Goal: Information Seeking & Learning: Check status

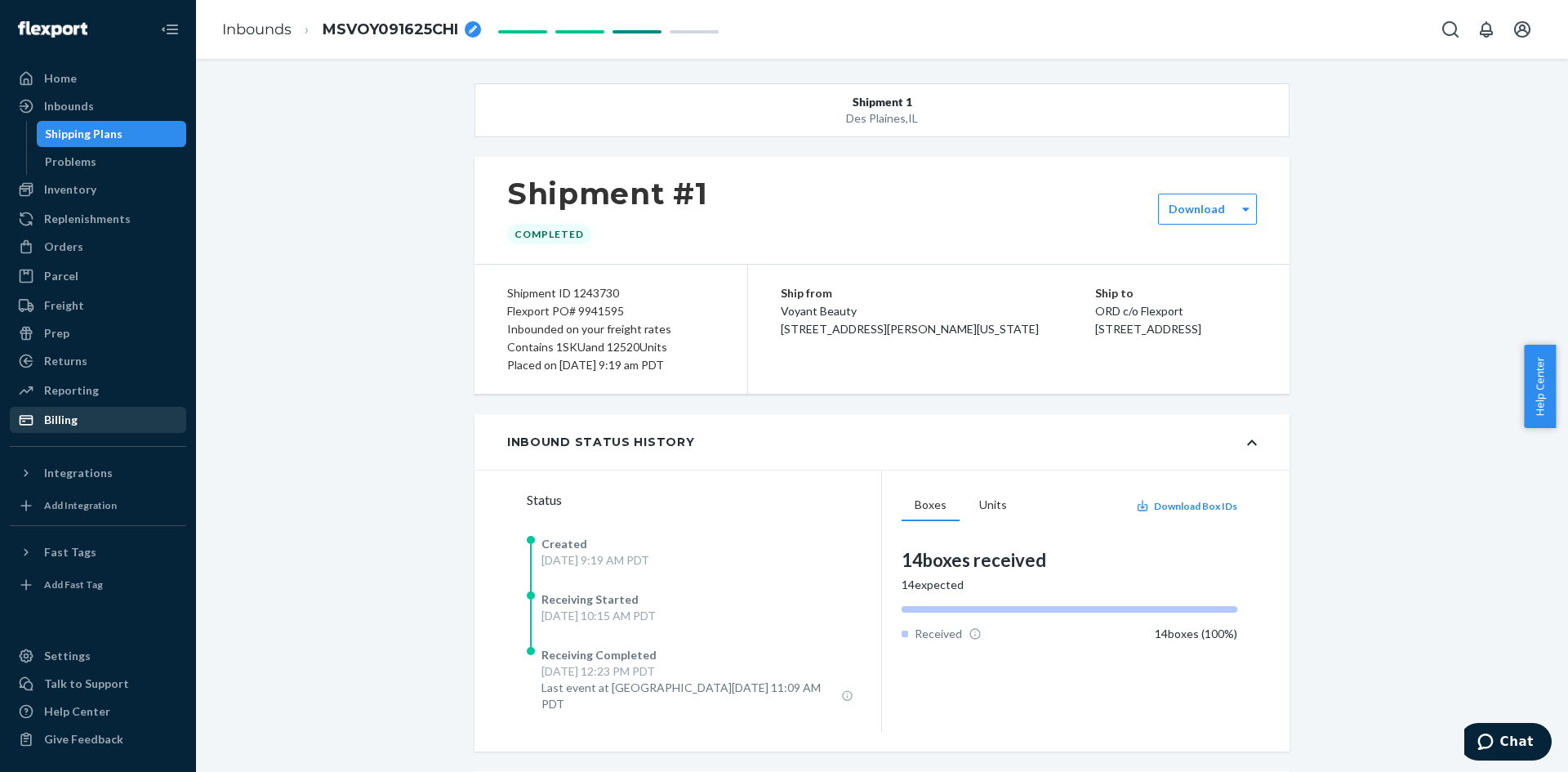
scroll to position [2015, 0]
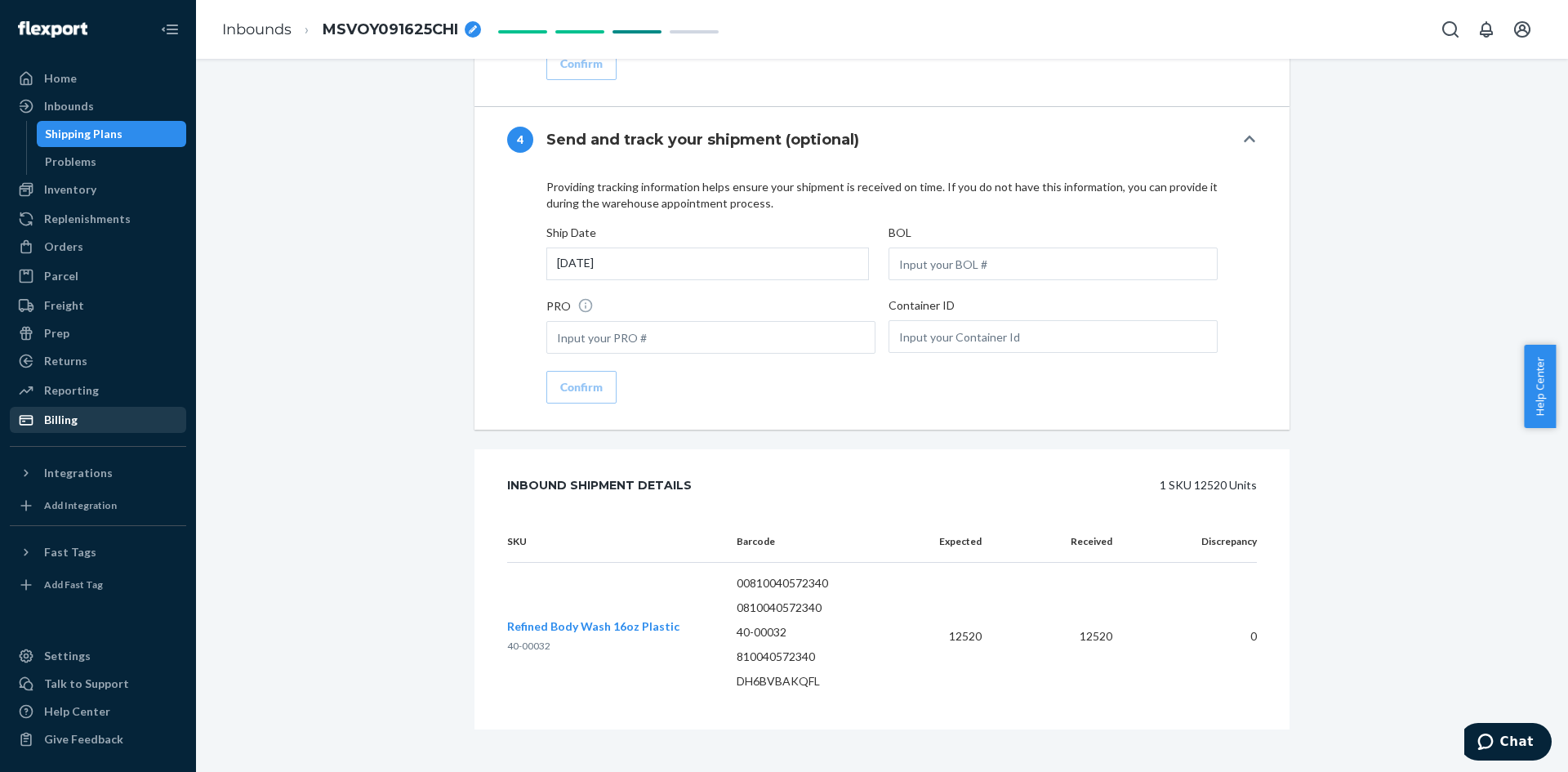
click at [93, 409] on div "Billing" at bounding box center [98, 420] width 173 height 23
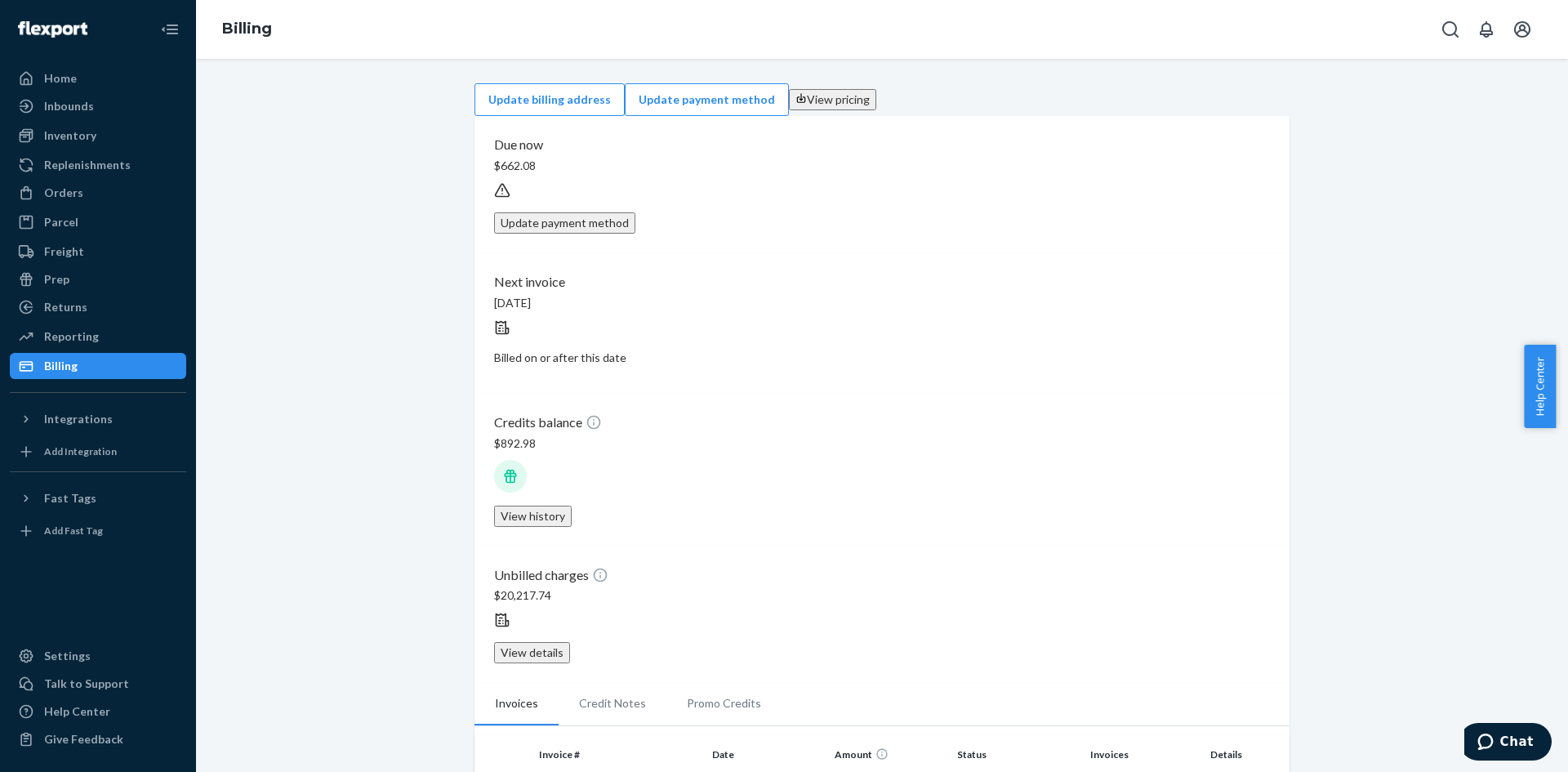
drag, startPoint x: 574, startPoint y: 522, endPoint x: 527, endPoint y: 521, distance: 47.0
copy td "591840"
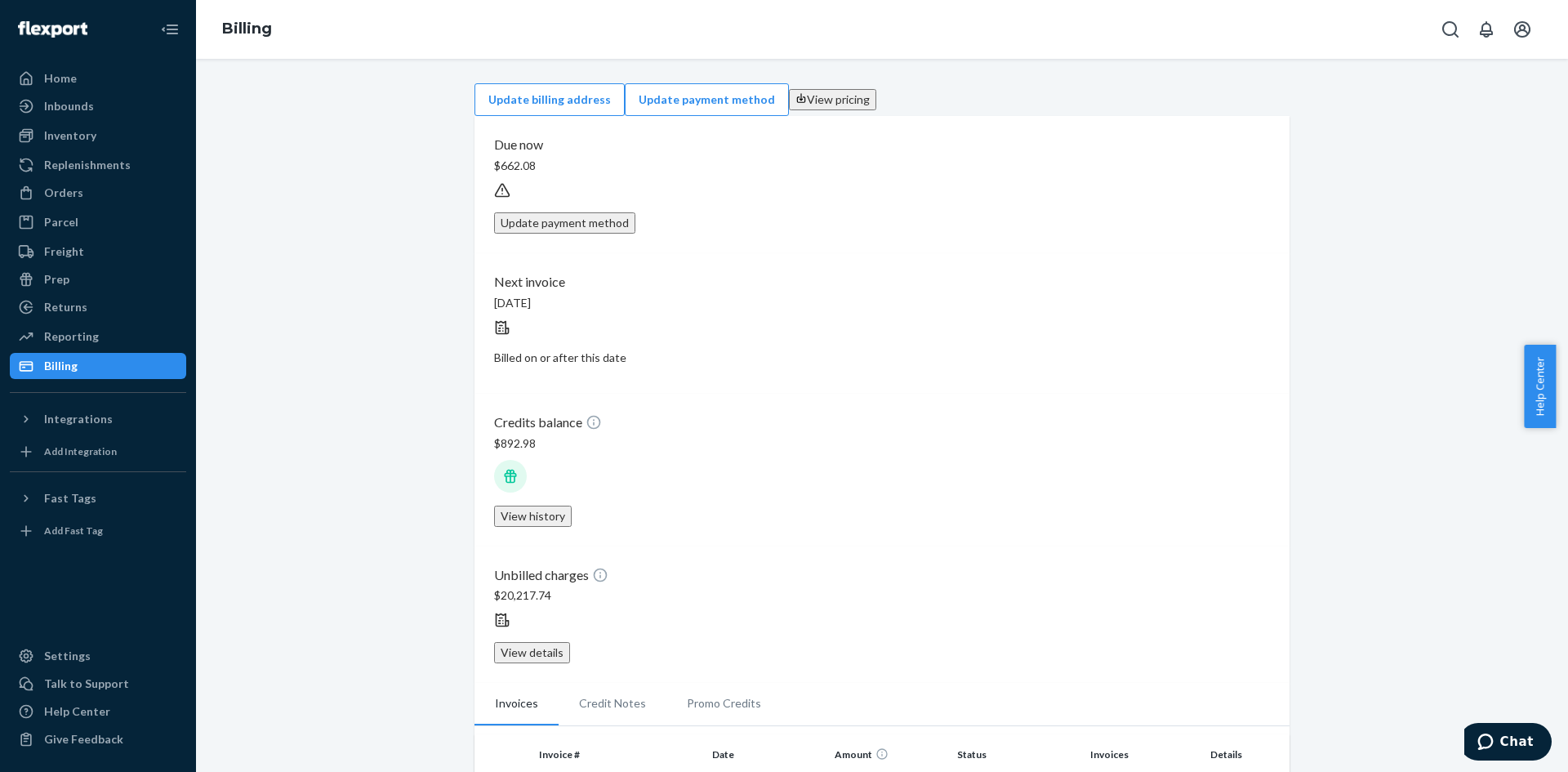
drag, startPoint x: 571, startPoint y: 523, endPoint x: 530, endPoint y: 529, distance: 41.4
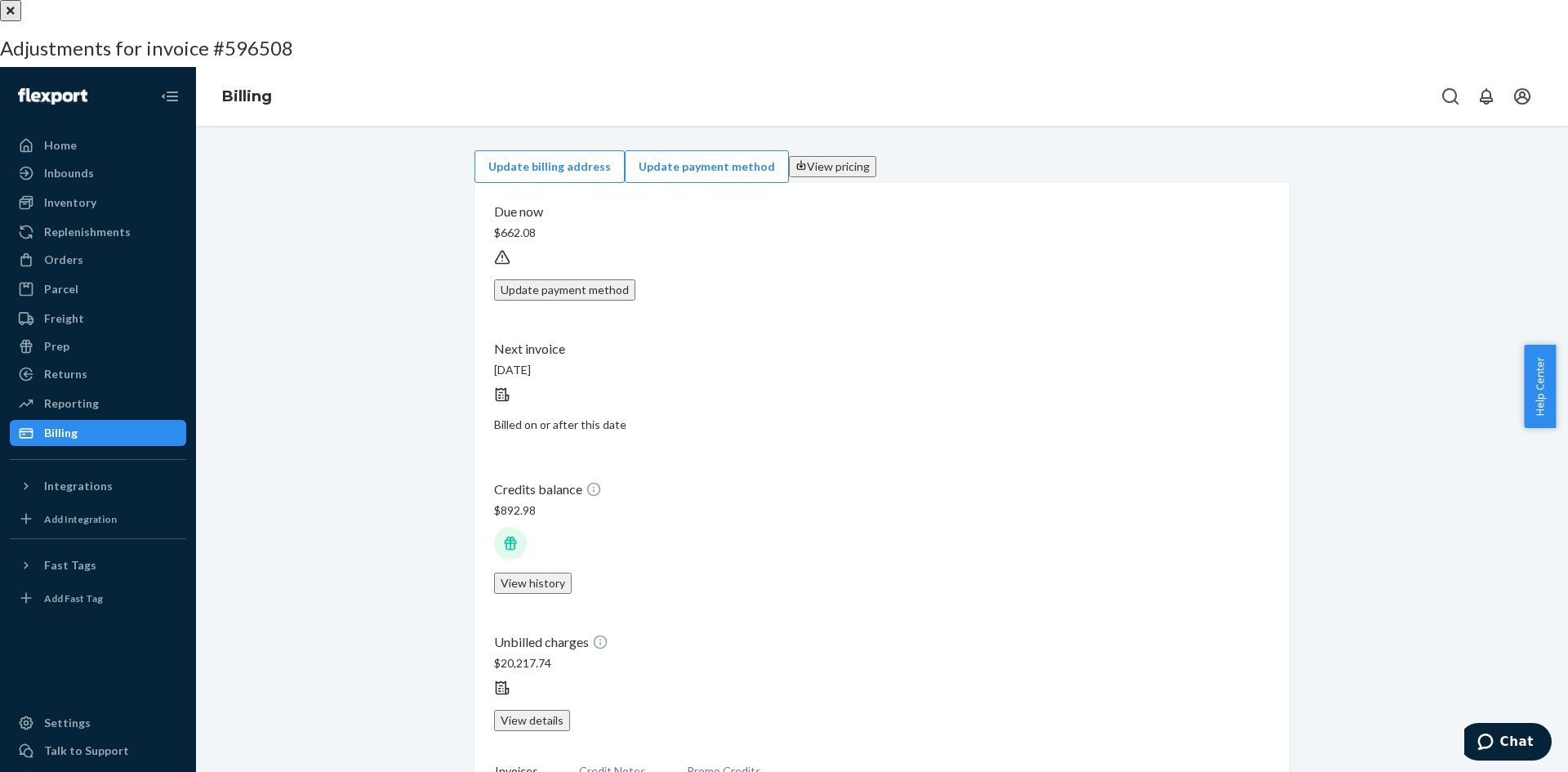
click at [149, 120] on button "596508" at bounding box center [123, 108] width 52 height 21
click at [249, 0] on div at bounding box center [784, 0] width 1568 height 0
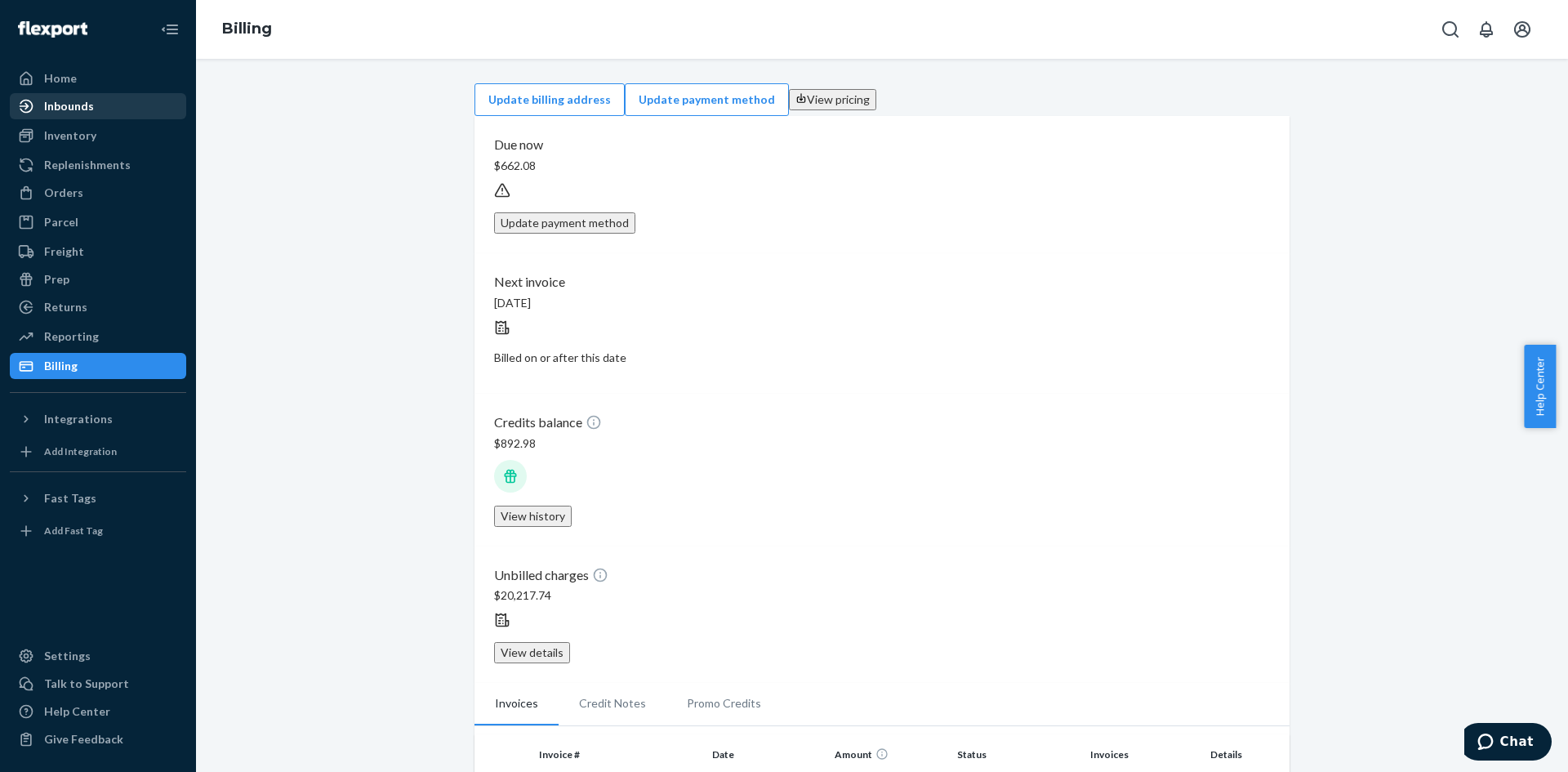
click at [89, 112] on div "Inbounds" at bounding box center [69, 106] width 50 height 17
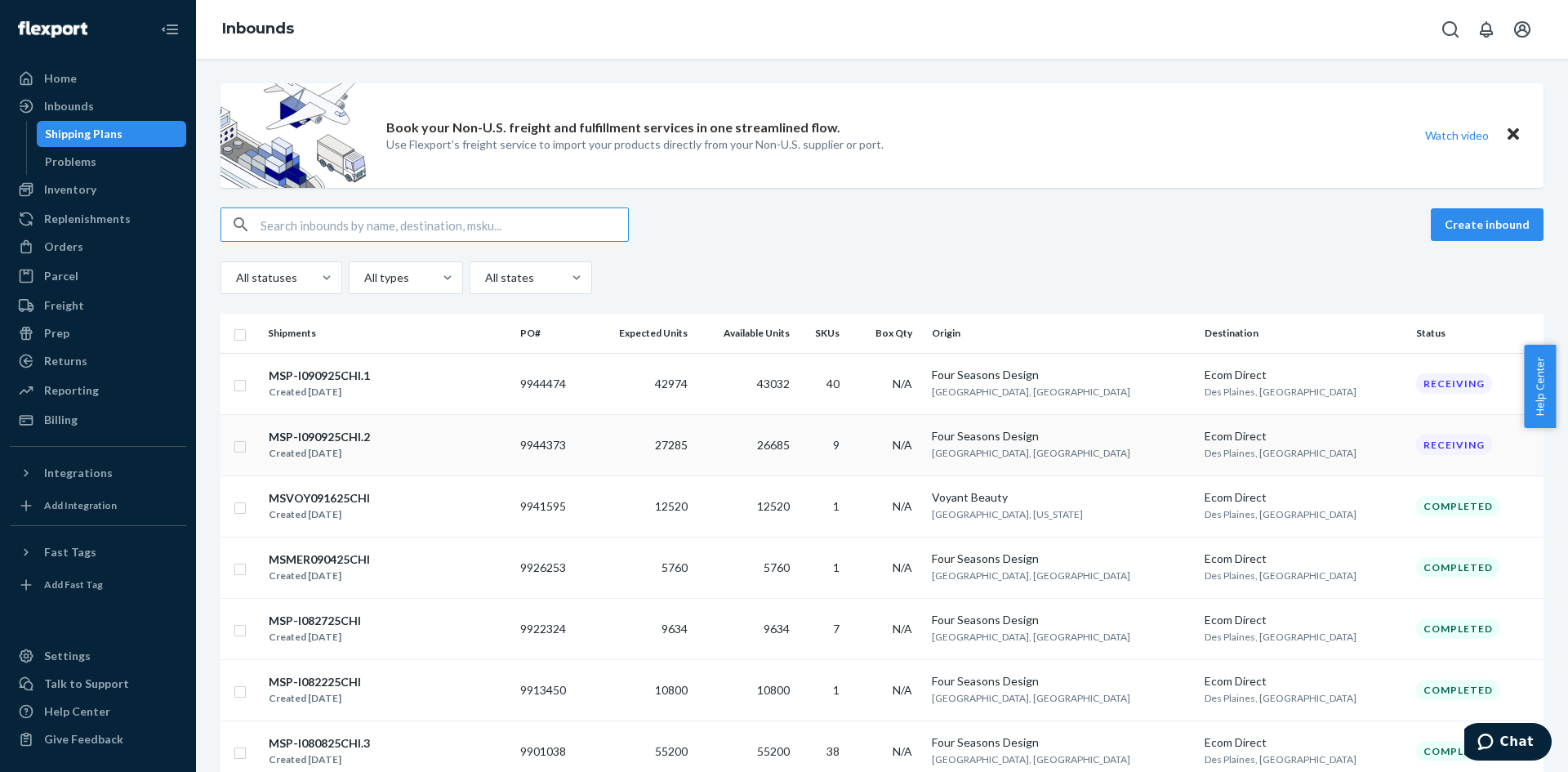
click at [476, 434] on div "MSP-I090925CHI.2 Created [DATE]" at bounding box center [388, 445] width 239 height 34
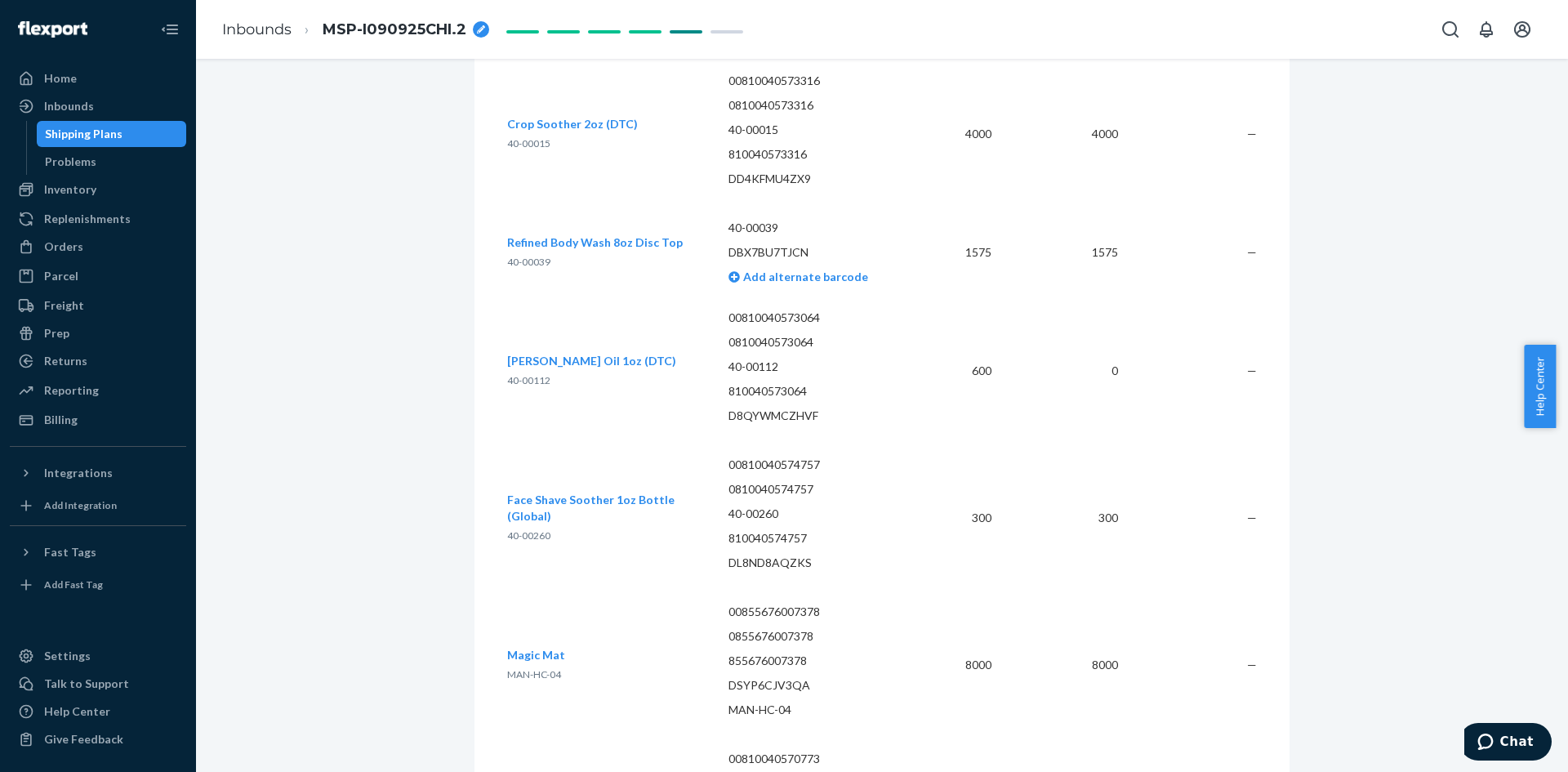
scroll to position [2891, 0]
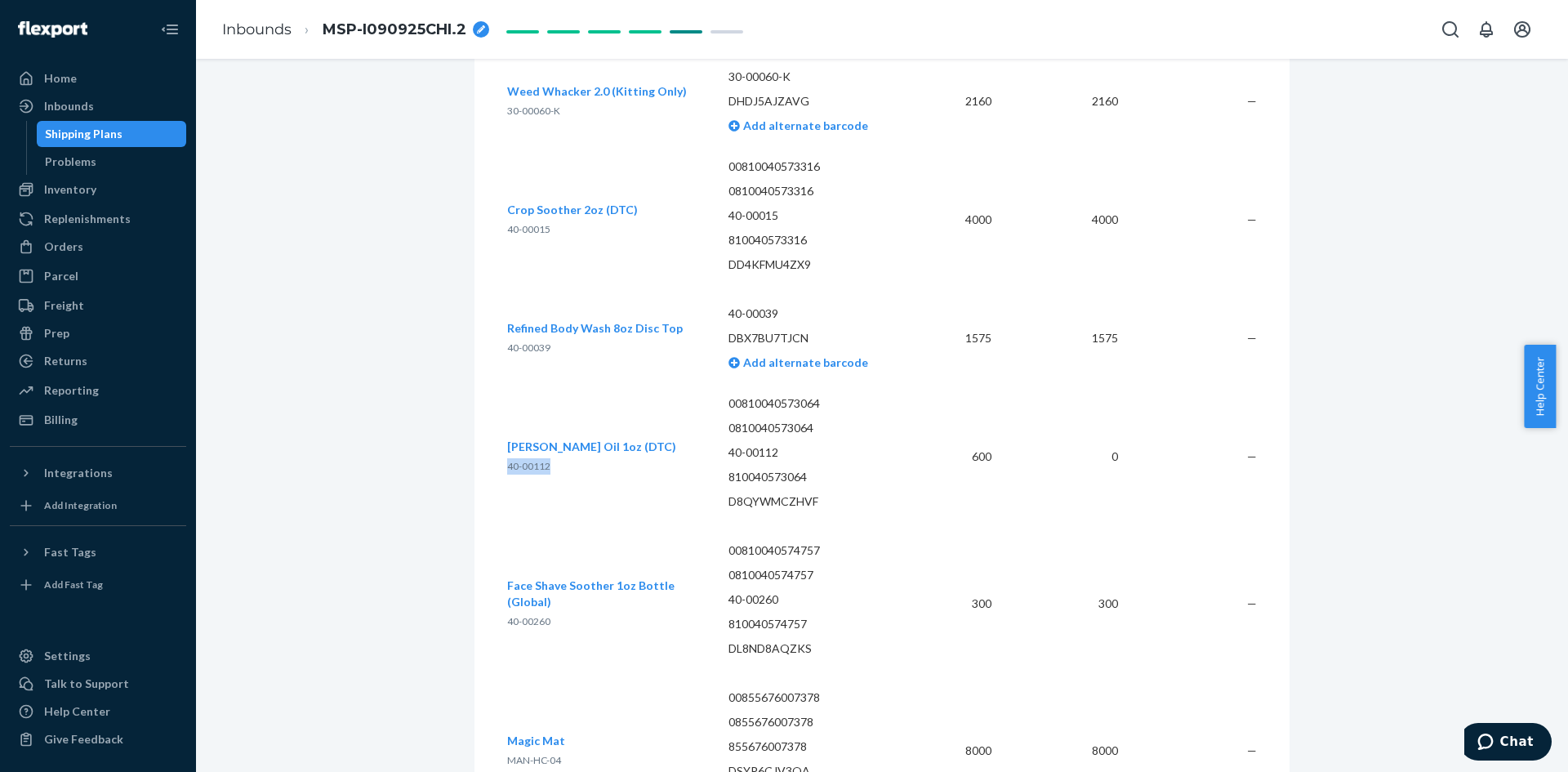
drag, startPoint x: 544, startPoint y: 456, endPoint x: 503, endPoint y: 458, distance: 41.0
click at [507, 460] on span "40-00112" at bounding box center [528, 465] width 43 height 12
copy span "40-00112"
click at [261, 34] on link "Inbounds" at bounding box center [256, 29] width 69 height 18
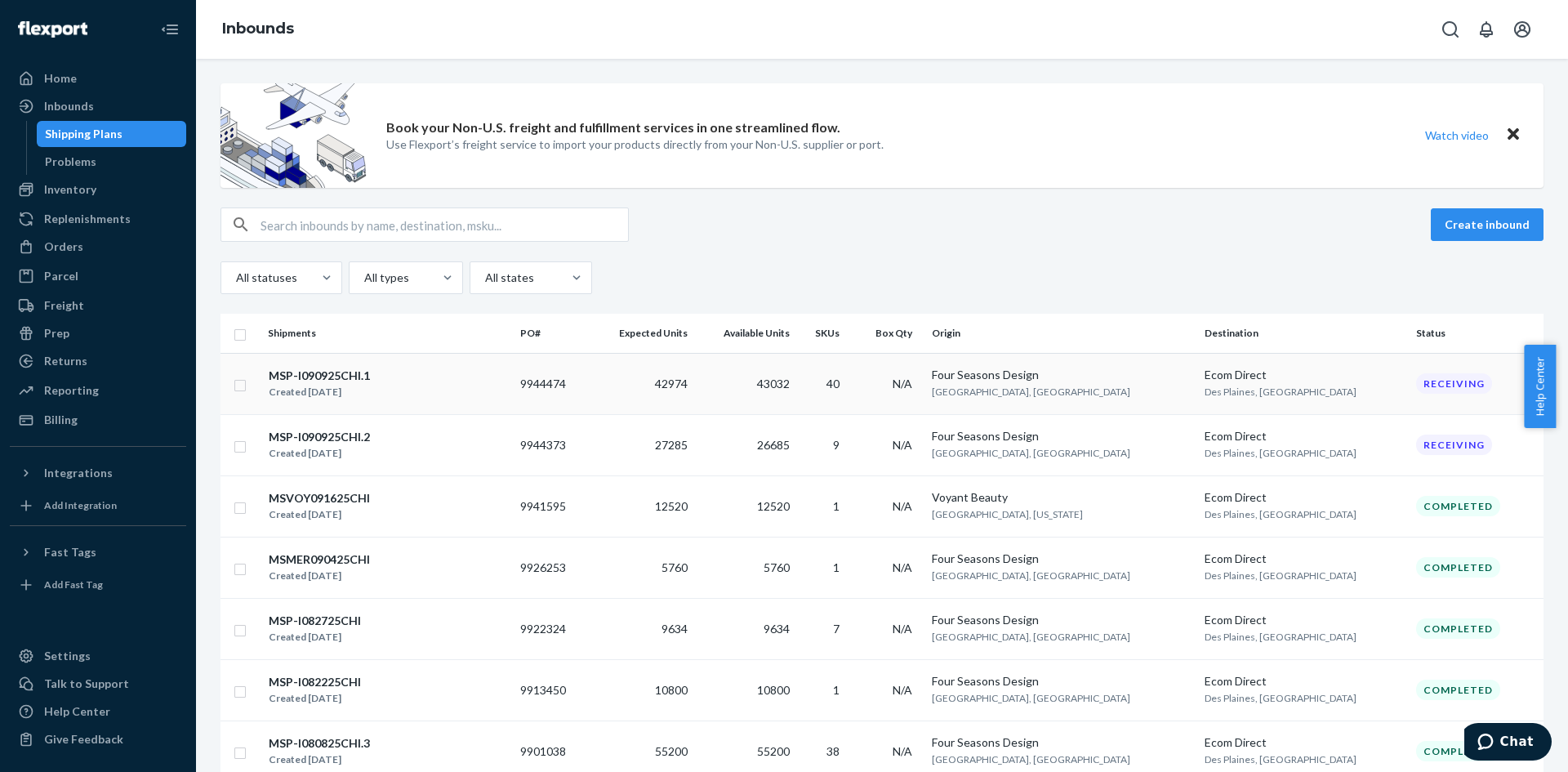
click at [425, 391] on div "MSP-I090925CHI.1 Created [DATE]" at bounding box center [388, 383] width 239 height 34
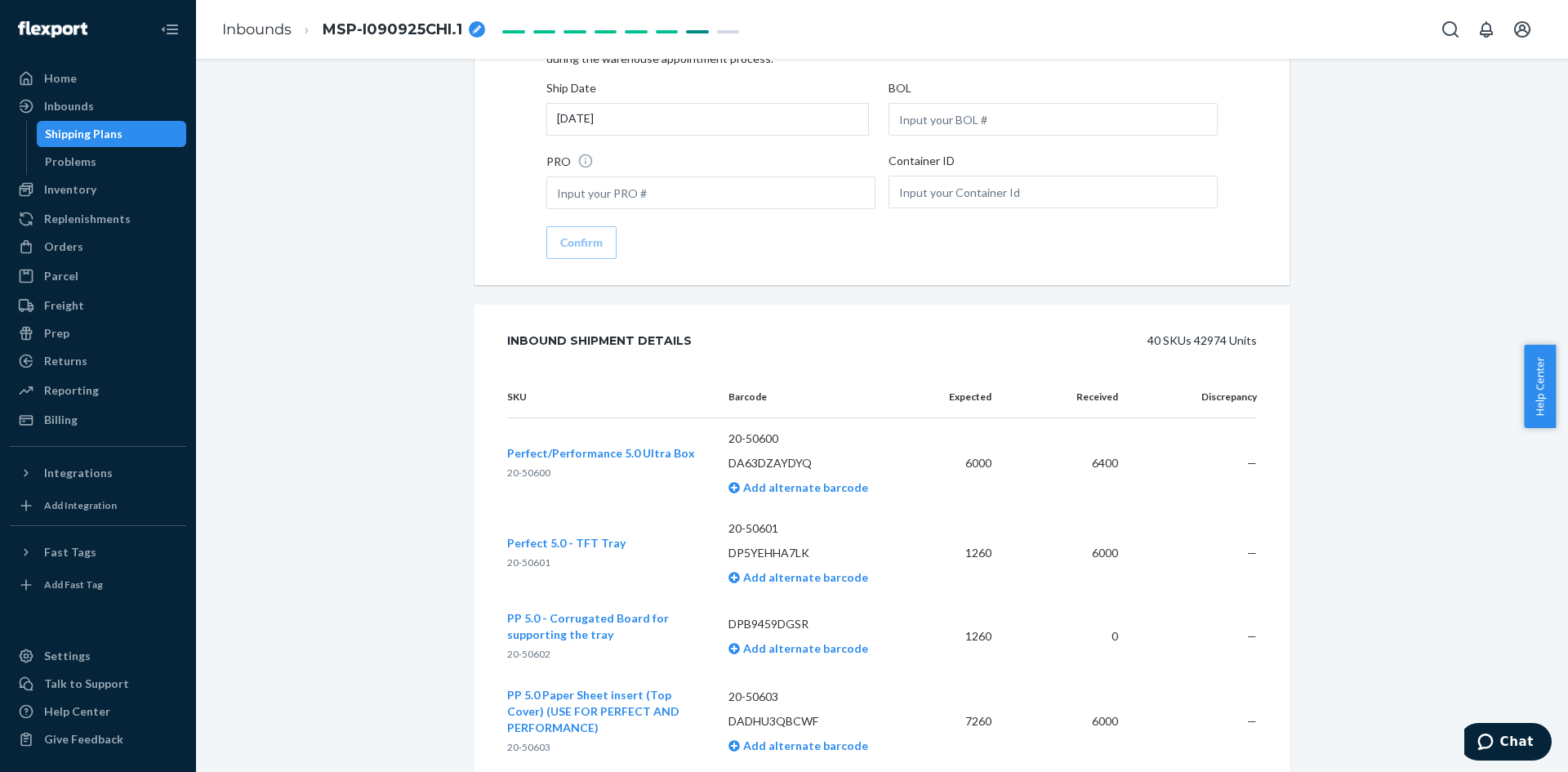
scroll to position [3616, 0]
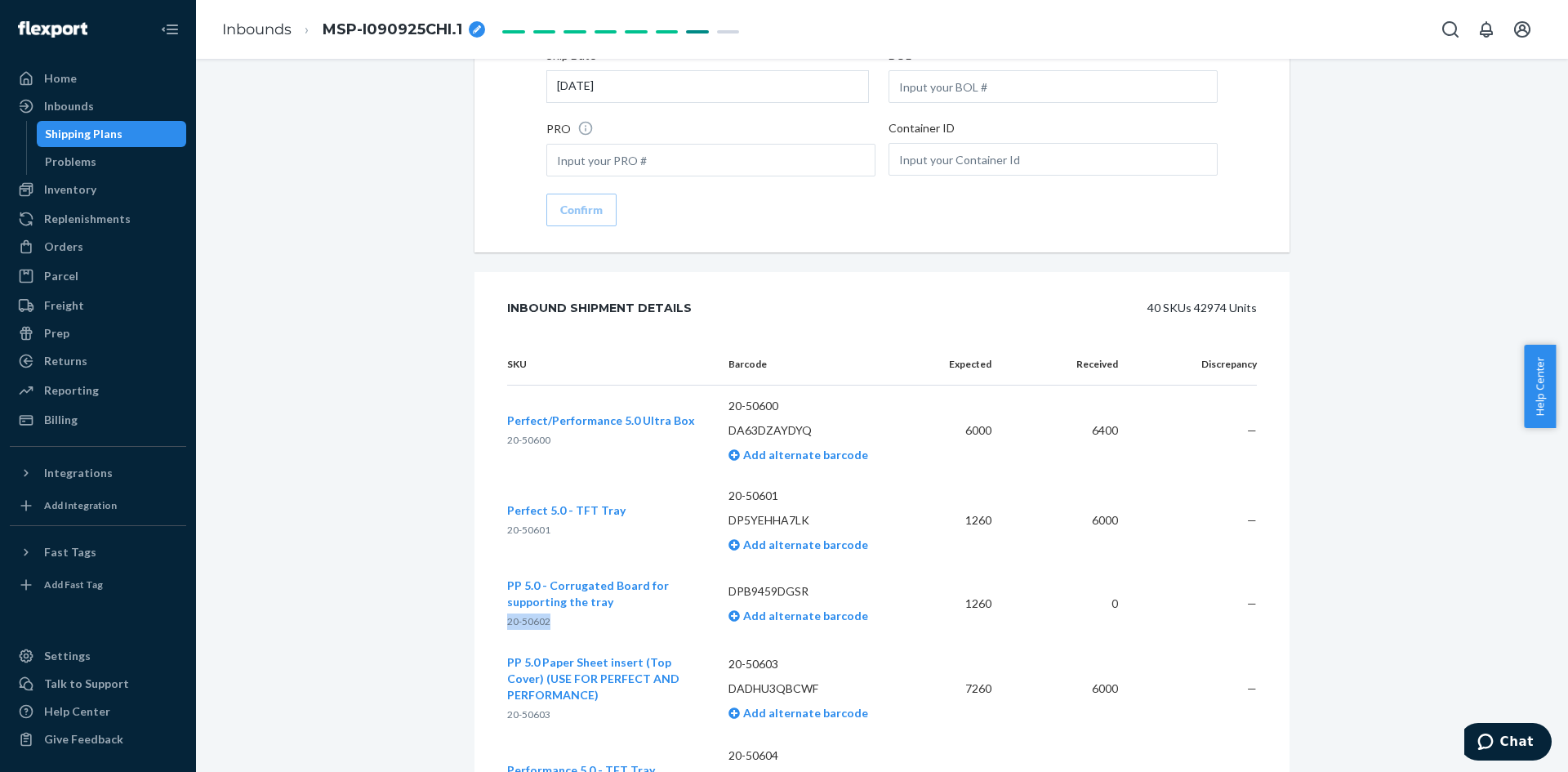
drag, startPoint x: 541, startPoint y: 597, endPoint x: 503, endPoint y: 596, distance: 38.0
click at [507, 615] on span "20-50602" at bounding box center [528, 621] width 43 height 12
copy span "20-50602"
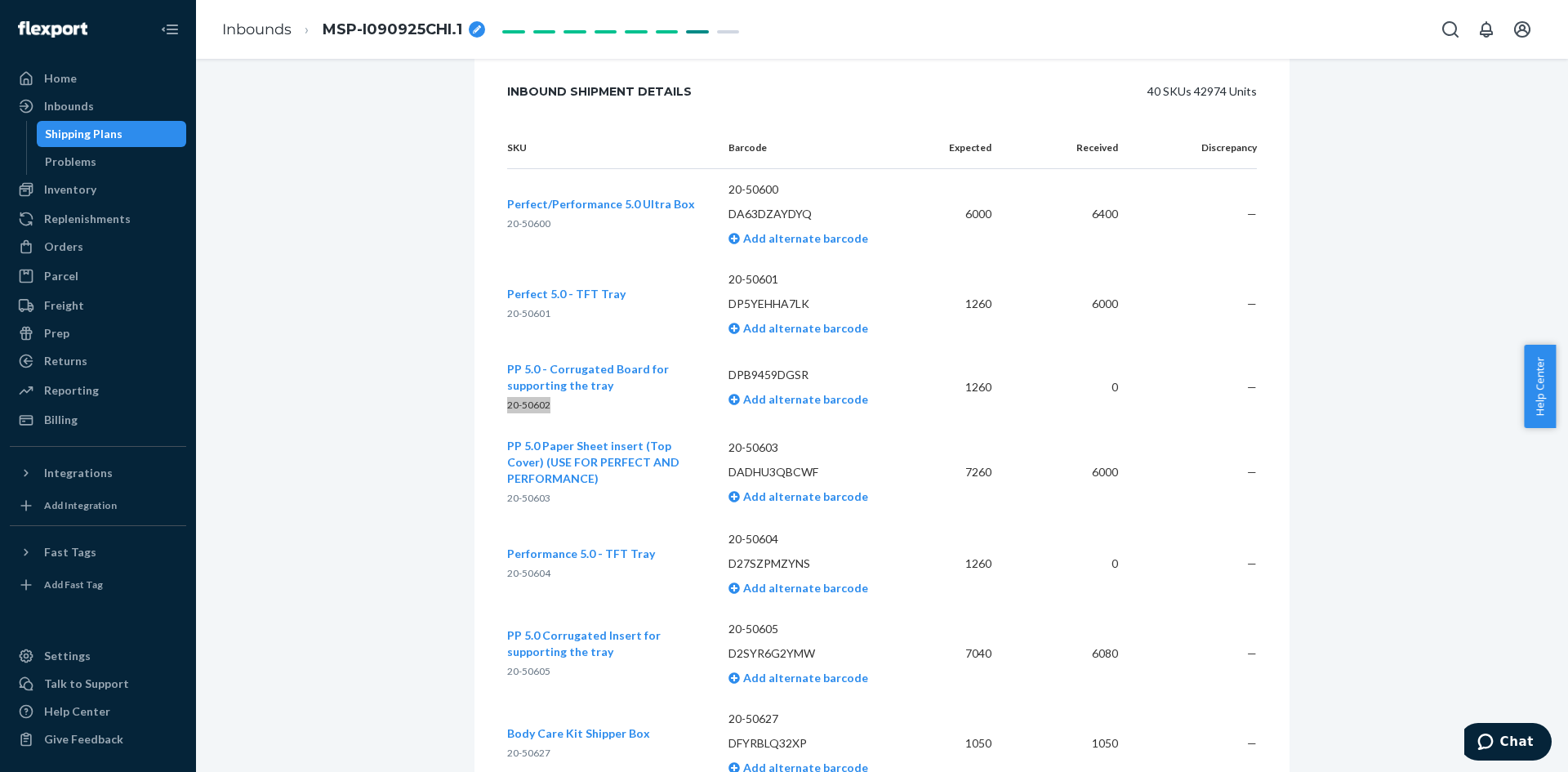
scroll to position [3862, 0]
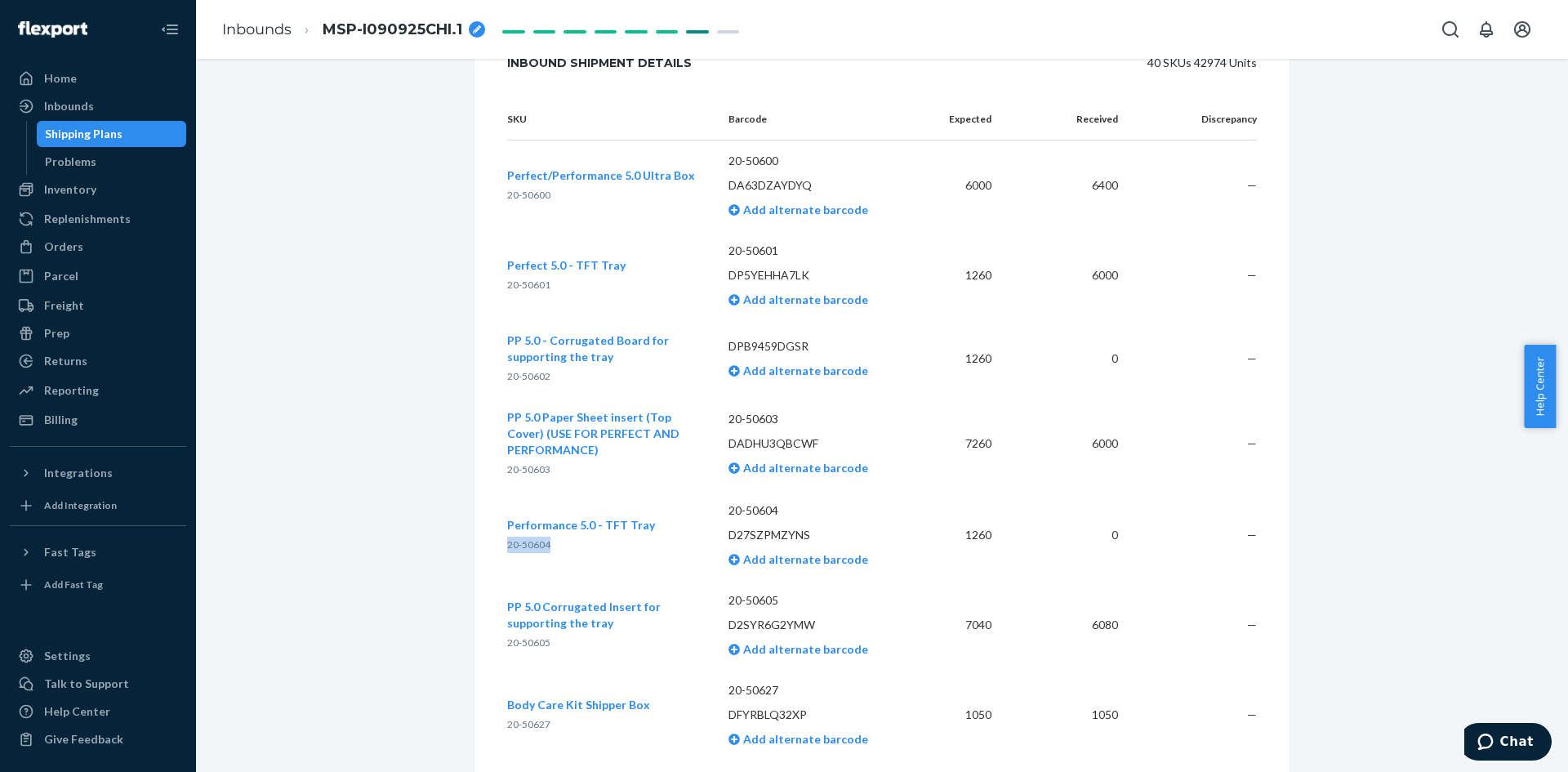
drag, startPoint x: 546, startPoint y: 519, endPoint x: 503, endPoint y: 518, distance: 43.0
click at [507, 537] on p "20-50604" at bounding box center [581, 545] width 148 height 17
copy span "20-50604"
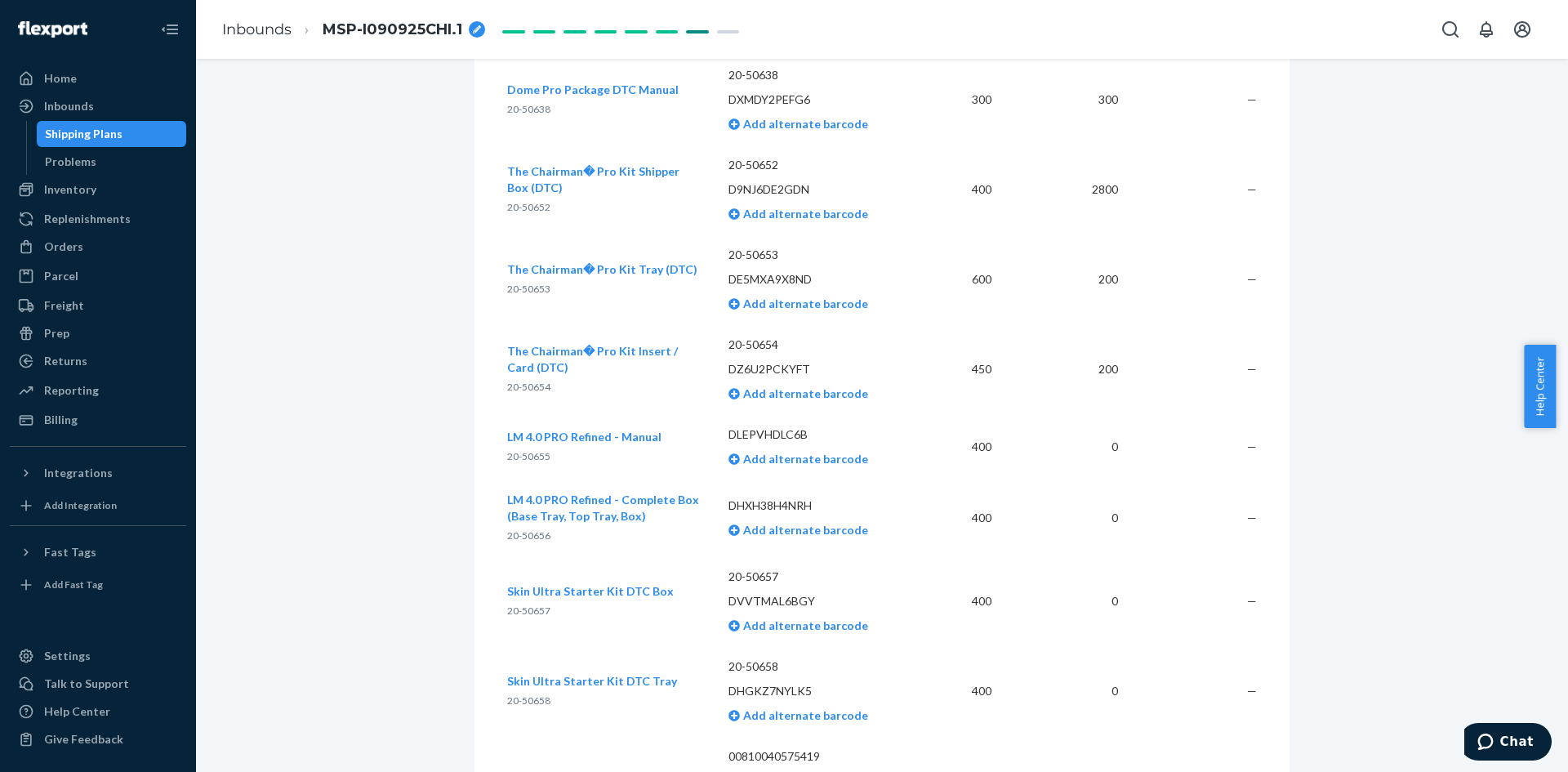
scroll to position [4842, 0]
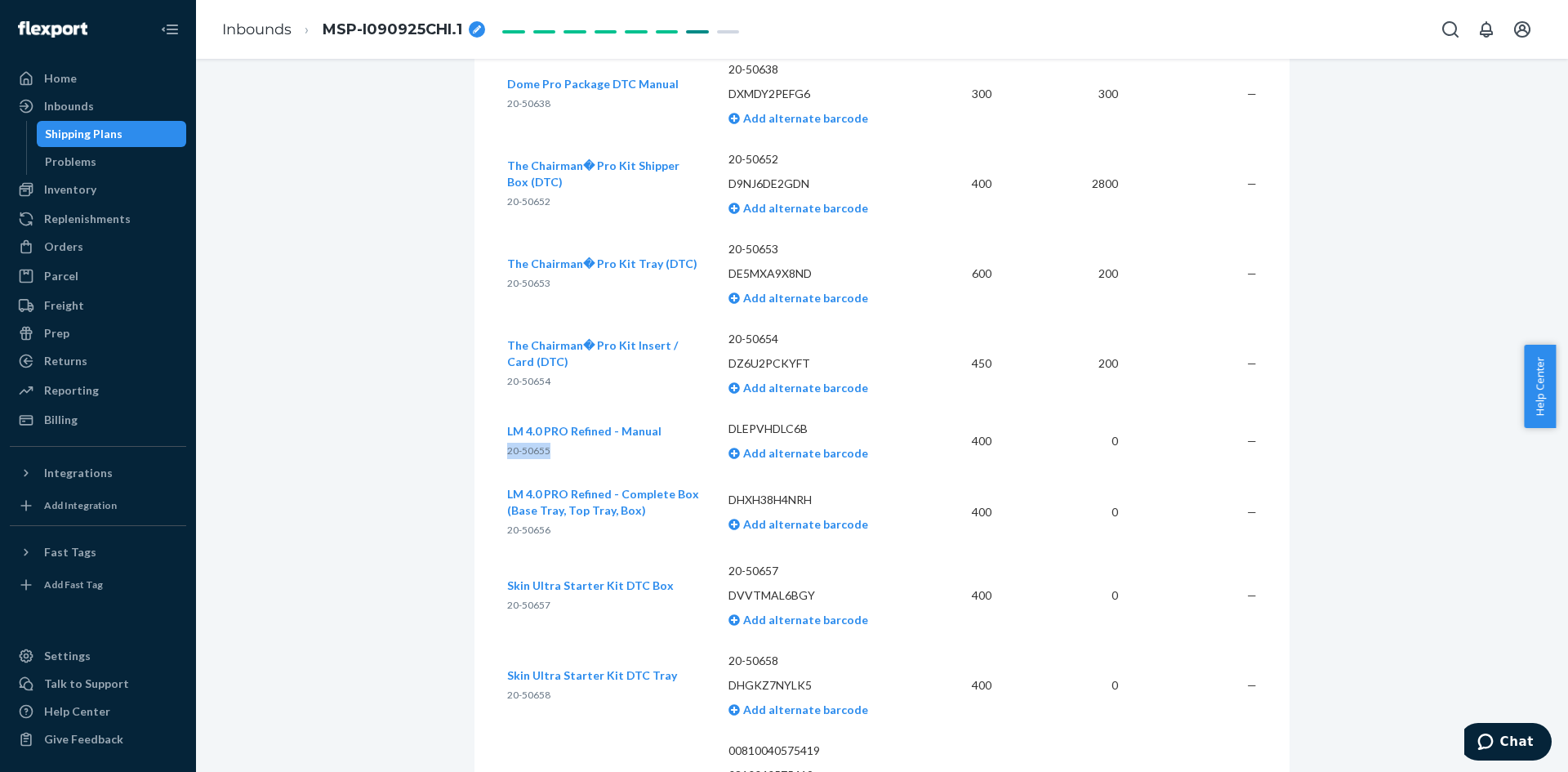
drag, startPoint x: 551, startPoint y: 426, endPoint x: 503, endPoint y: 426, distance: 48.0
click at [507, 443] on p "20-50655" at bounding box center [585, 451] width 155 height 17
copy span "20-50655"
drag, startPoint x: 552, startPoint y: 506, endPoint x: 502, endPoint y: 504, distance: 50.0
click at [507, 522] on p "20-50656" at bounding box center [605, 531] width 195 height 17
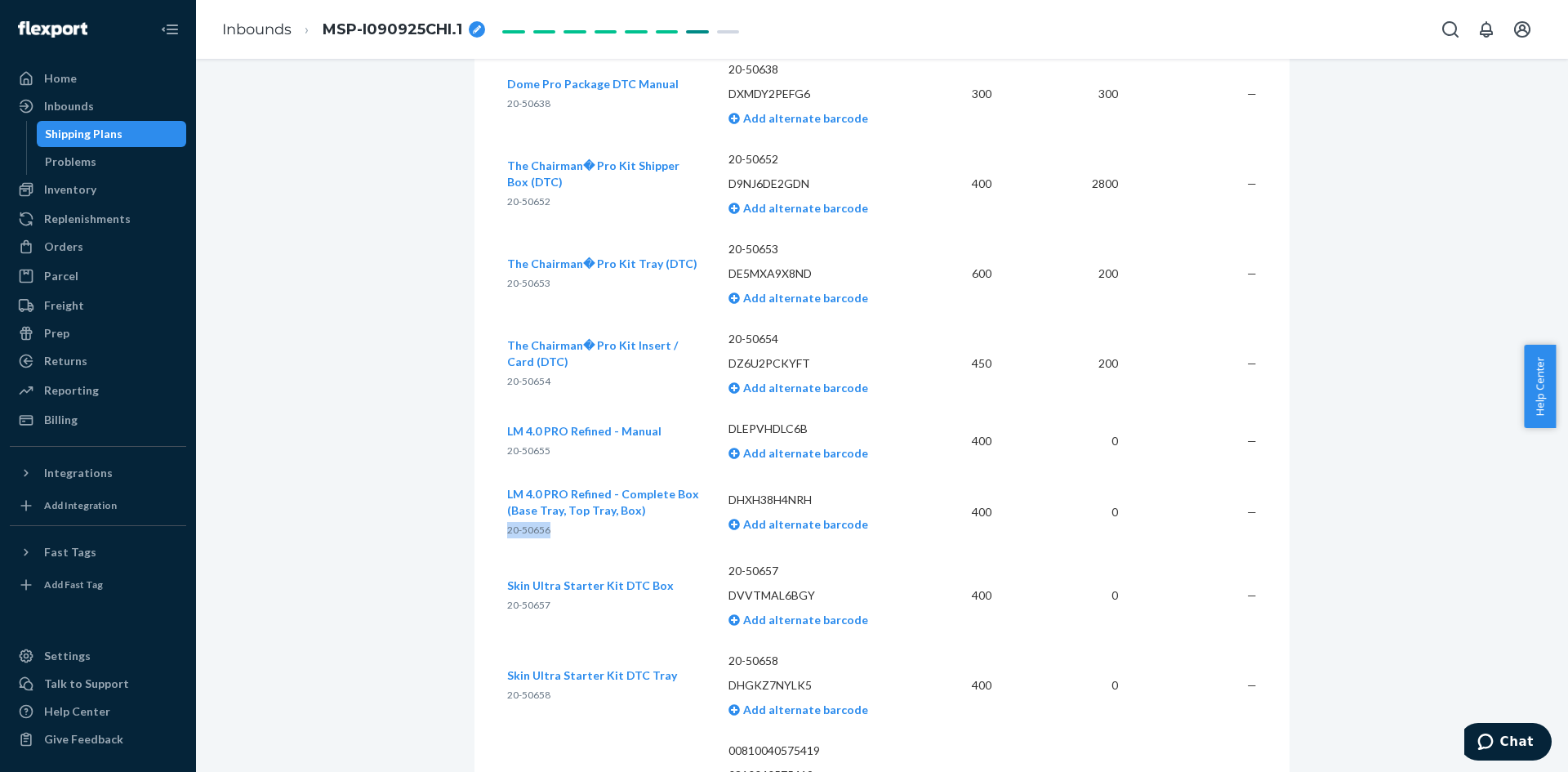
copy span "20-50656"
drag, startPoint x: 542, startPoint y: 578, endPoint x: 502, endPoint y: 577, distance: 40.0
click at [507, 597] on p "20-50657" at bounding box center [590, 605] width 167 height 17
copy span "20-50657"
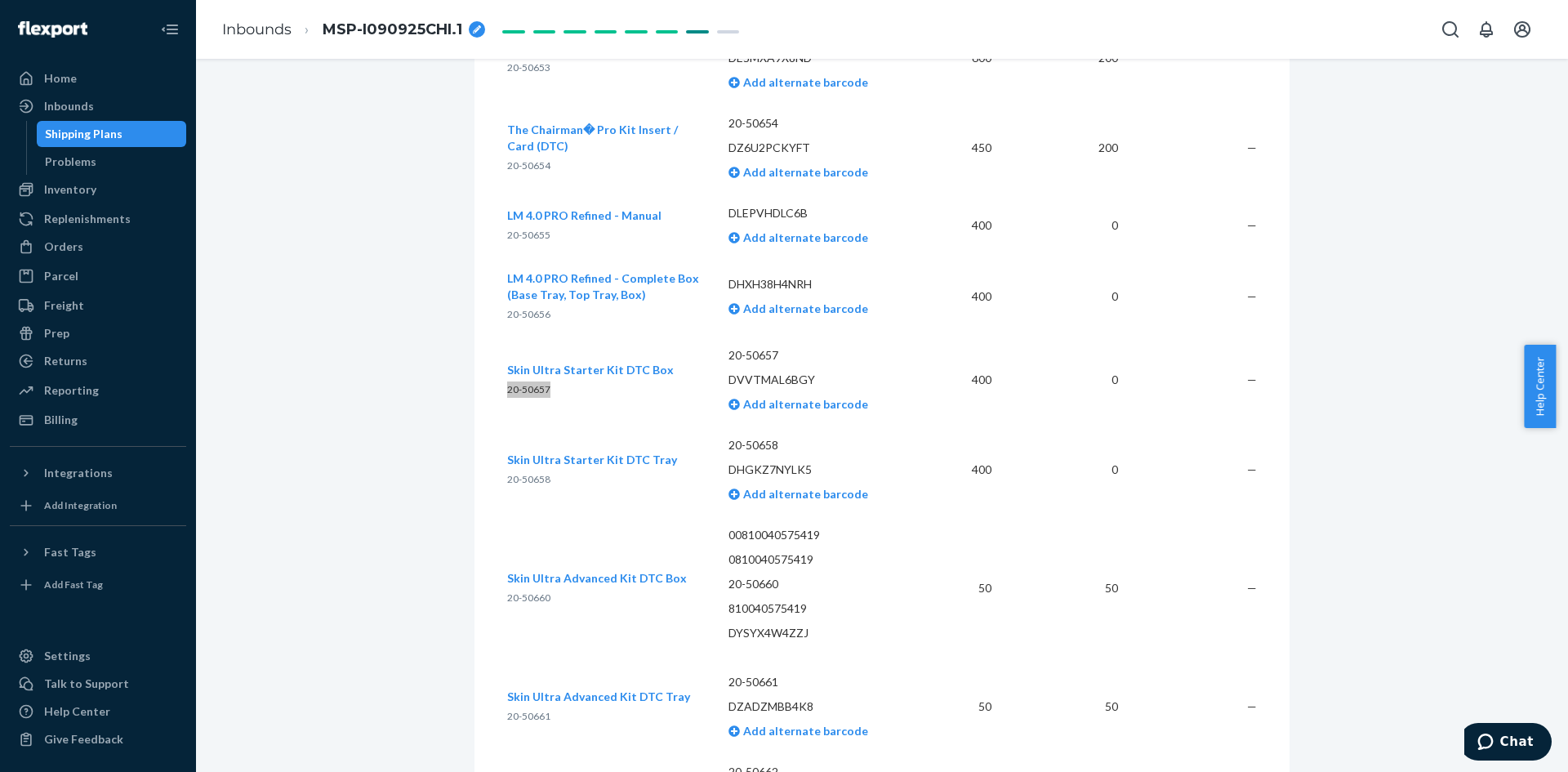
scroll to position [5087, 0]
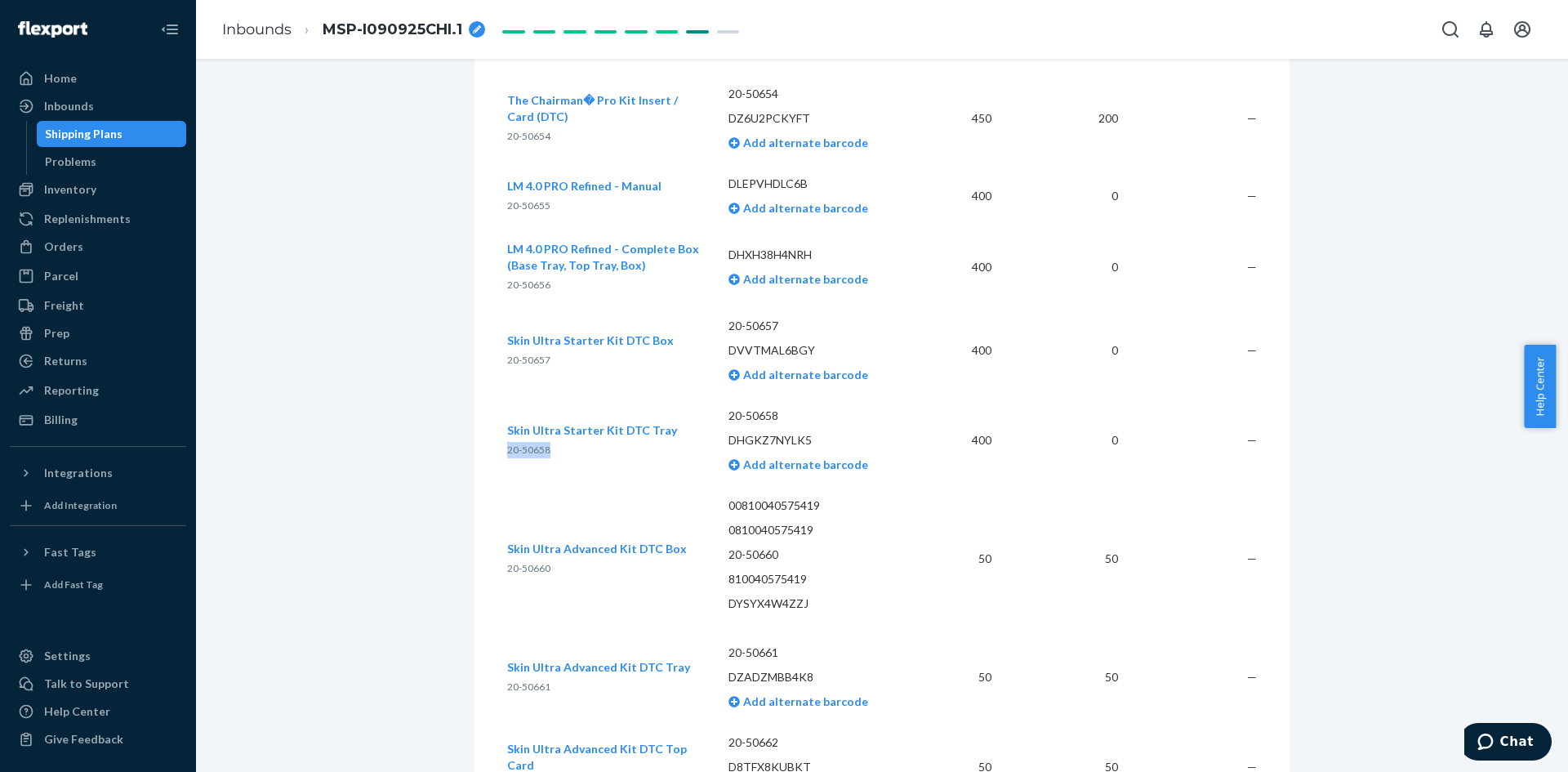
drag, startPoint x: 547, startPoint y: 422, endPoint x: 503, endPoint y: 426, distance: 44.2
click at [507, 442] on p "20-50658" at bounding box center [592, 450] width 170 height 17
copy span "20-50658"
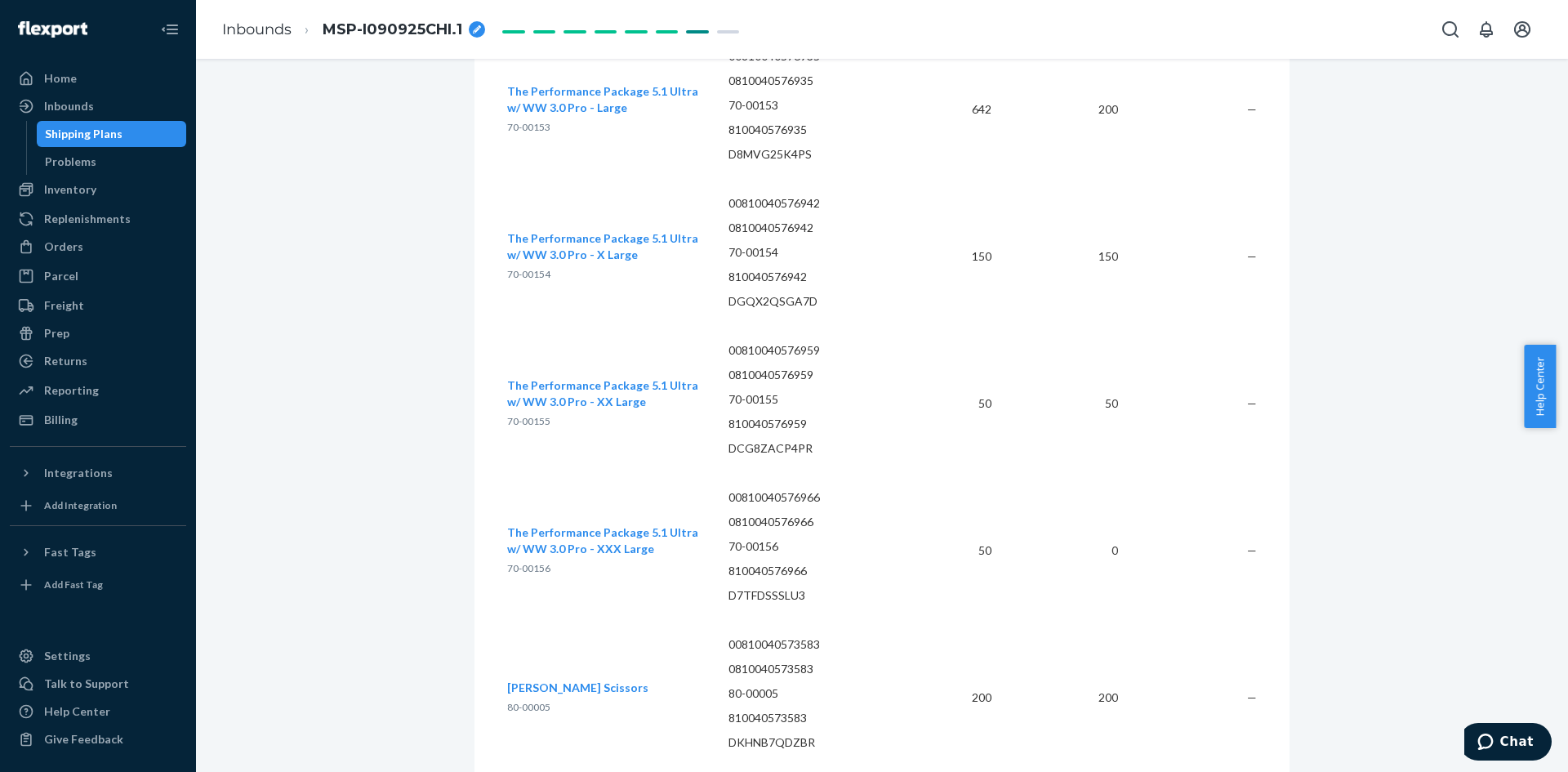
scroll to position [7375, 0]
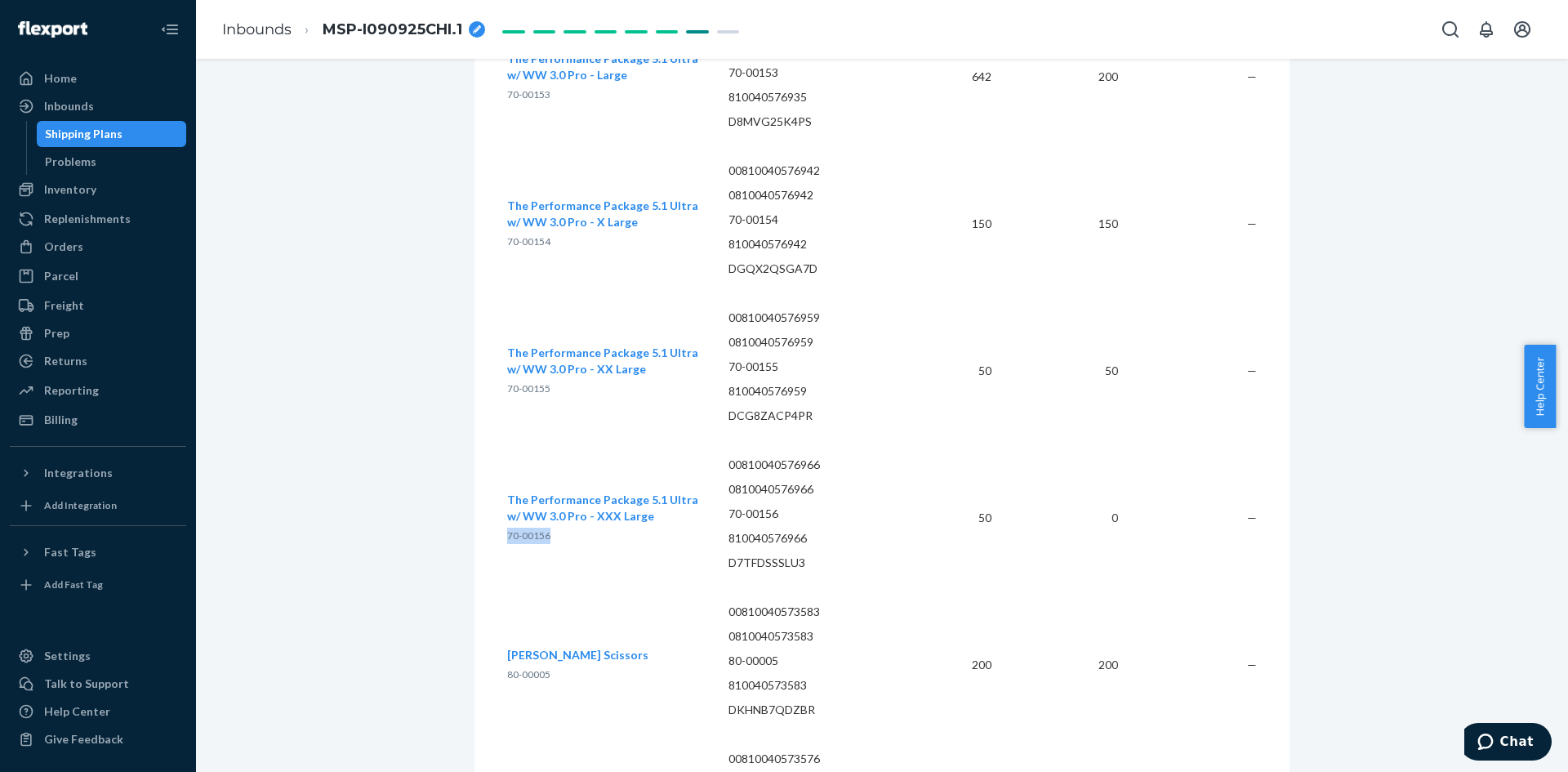
drag, startPoint x: 547, startPoint y: 509, endPoint x: 503, endPoint y: 513, distance: 44.2
click at [507, 528] on p "70-00156" at bounding box center [605, 536] width 195 height 17
copy span "70-00156"
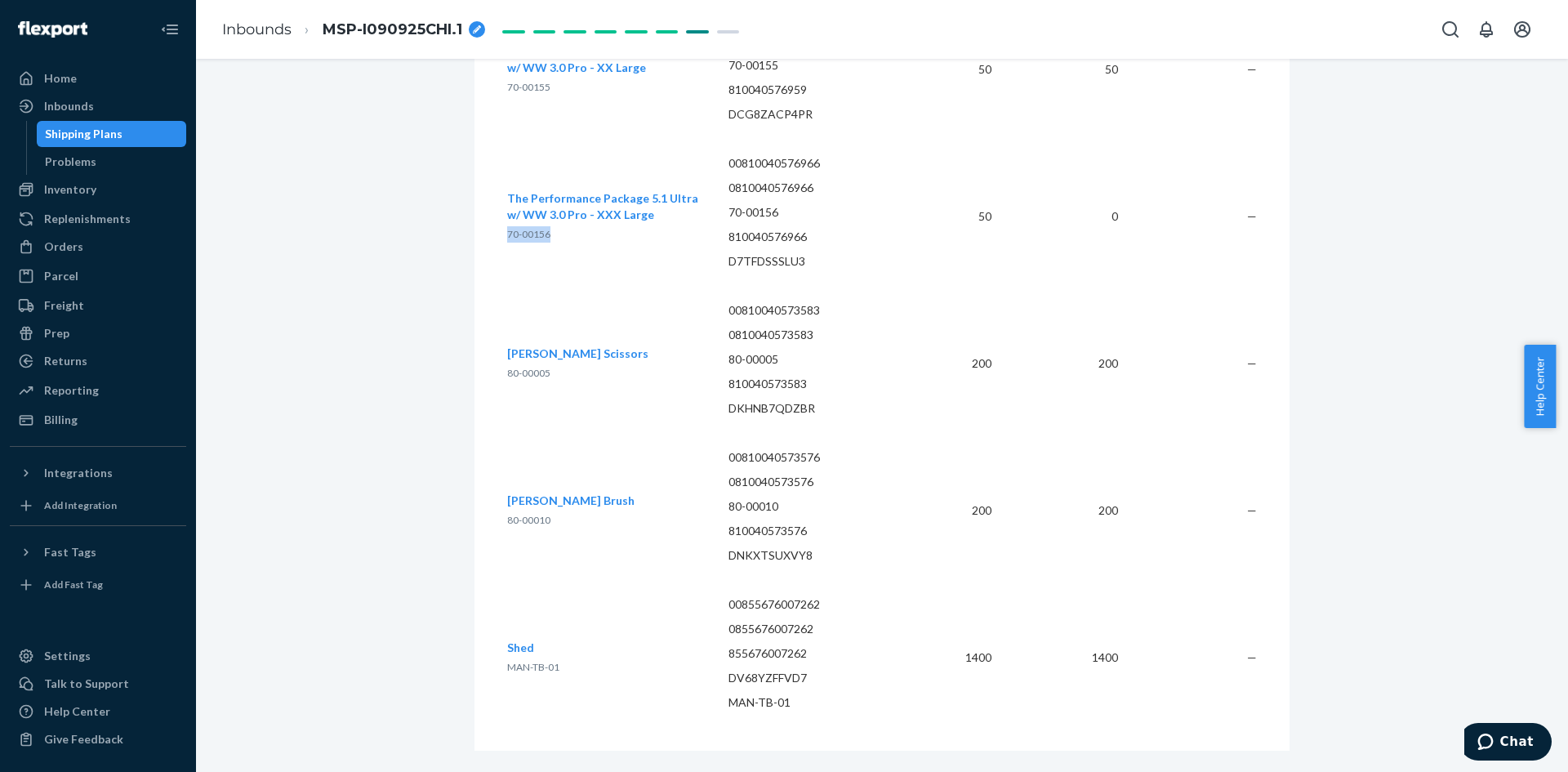
scroll to position [7682, 0]
click at [902, 543] on td "00810040573576 0810040573576 80-00010 810040573576 DNKXTSUXVY8" at bounding box center [819, 506] width 208 height 147
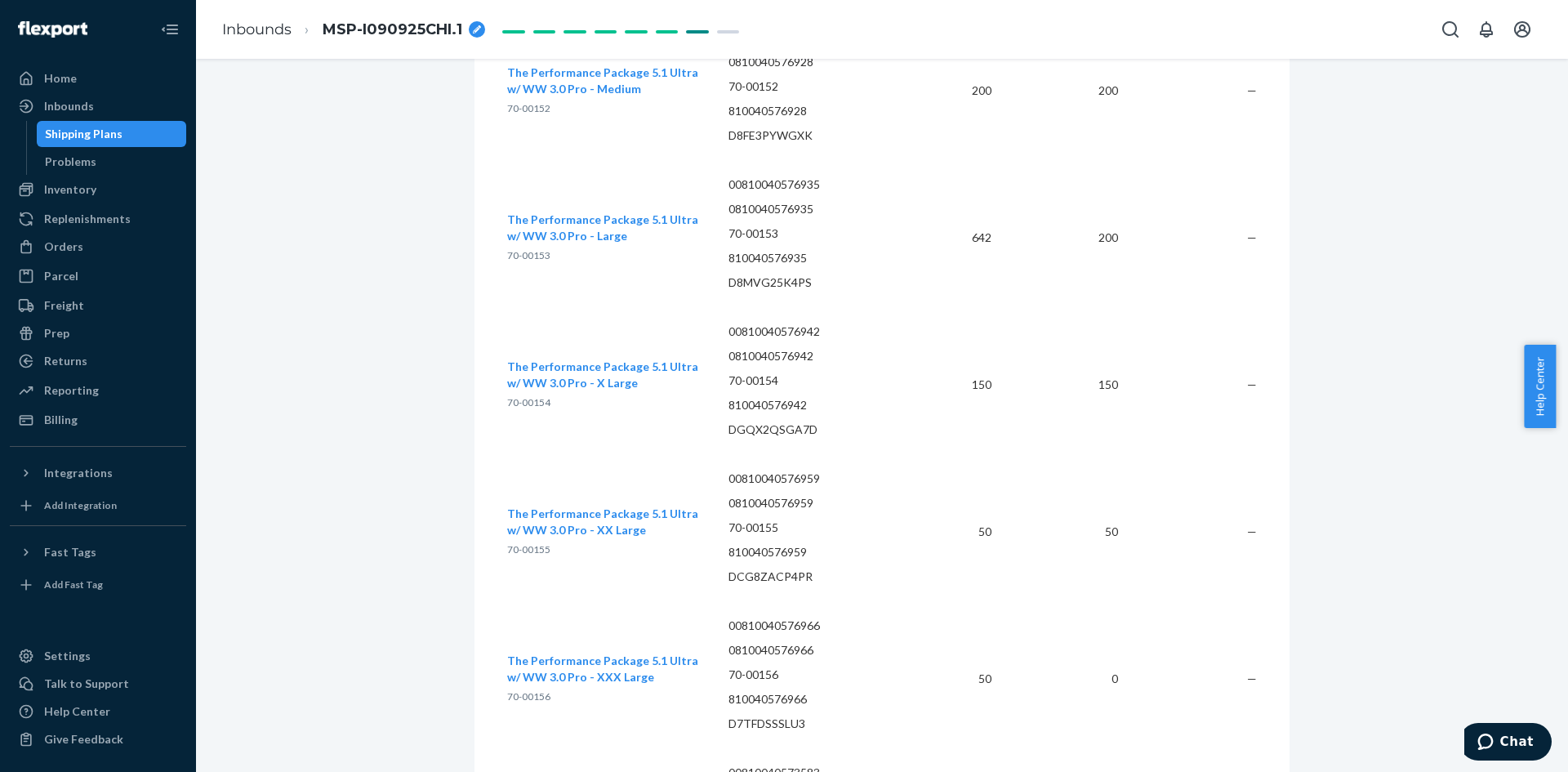
scroll to position [7191, 0]
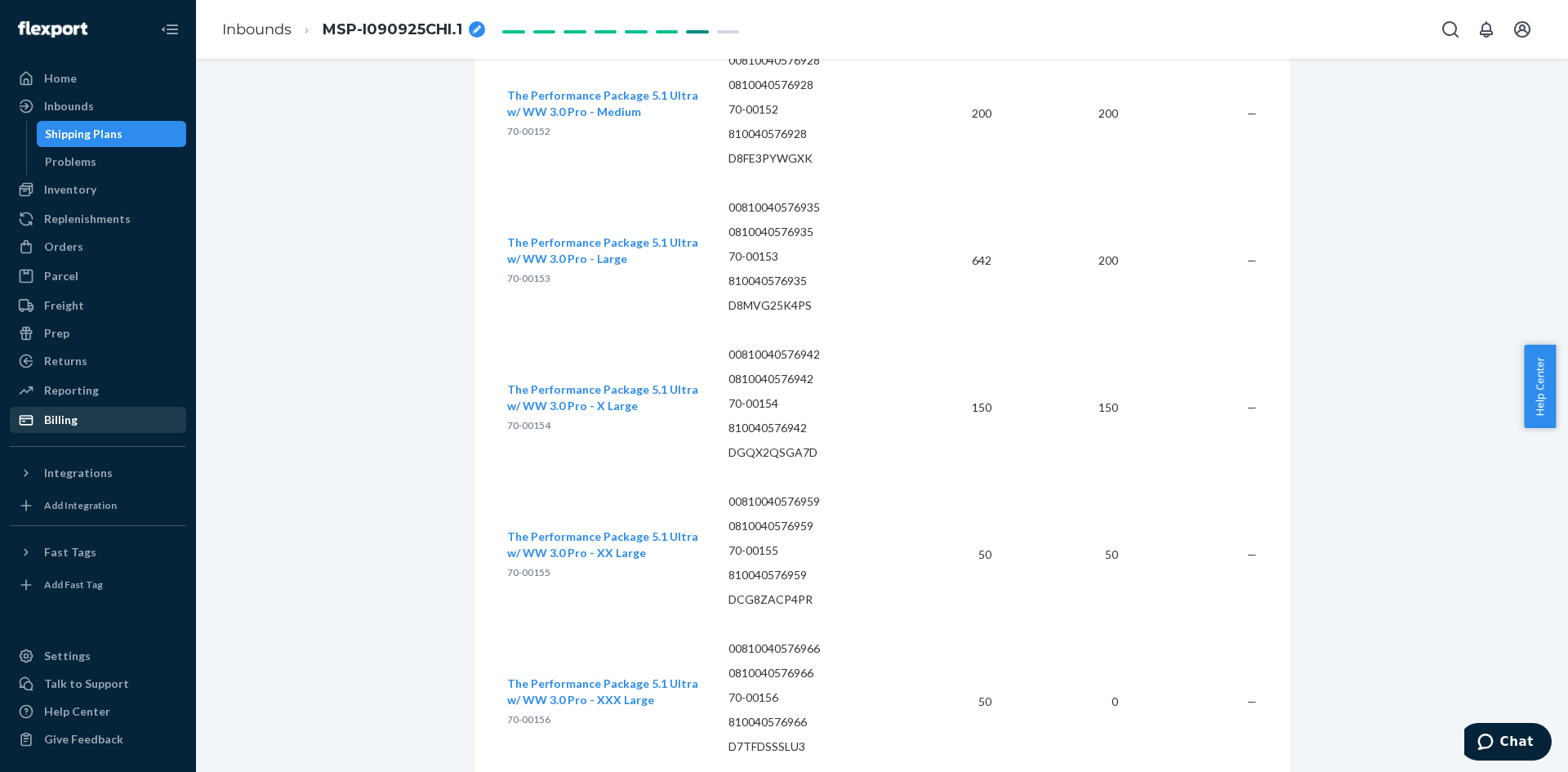
click at [87, 413] on div "Billing" at bounding box center [98, 420] width 173 height 23
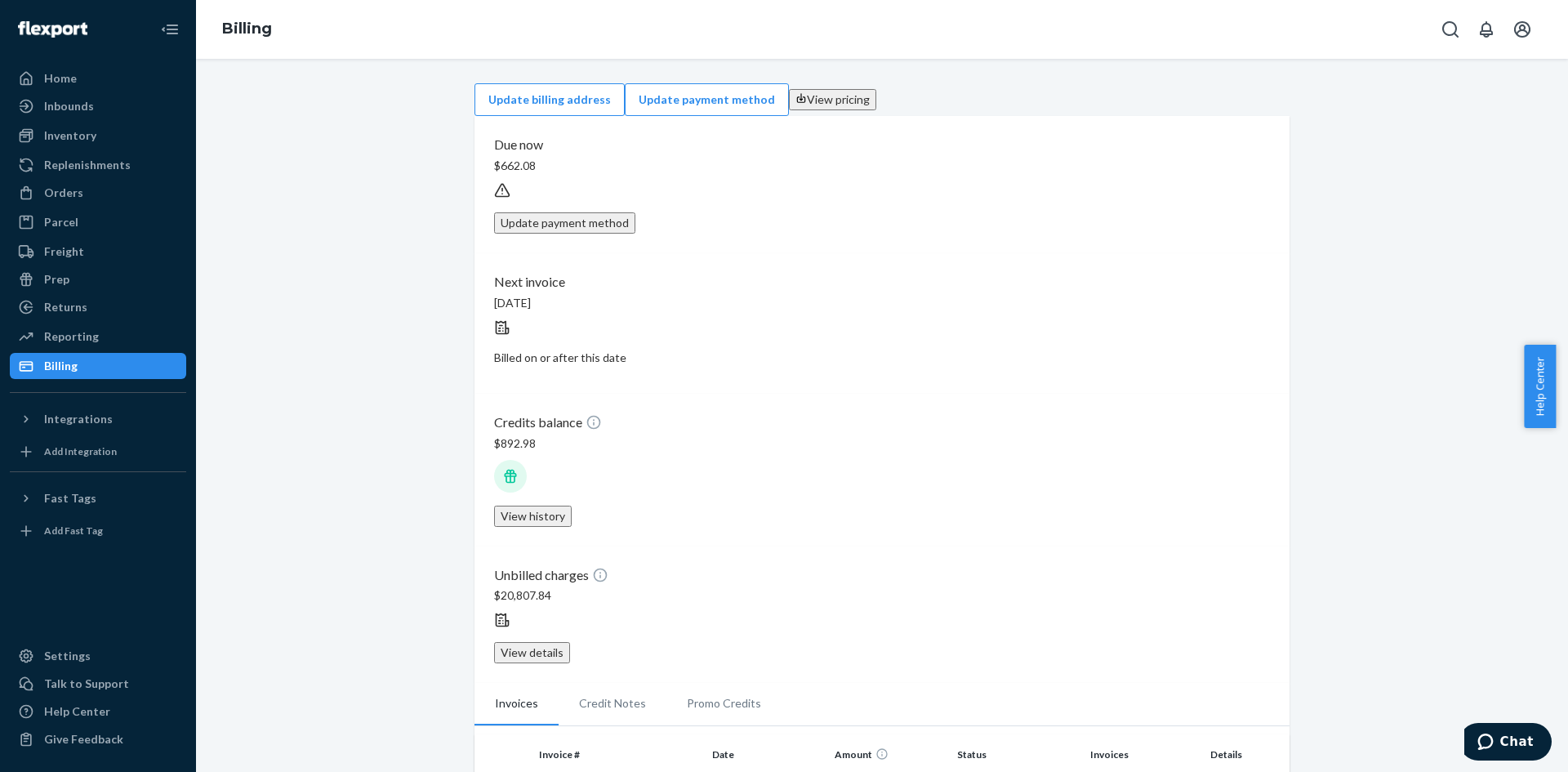
click at [375, 184] on div "Update billing address Update payment method View pricing Due now $662.08 Updat…" at bounding box center [882, 645] width 1348 height 1124
click at [86, 329] on div "Reporting" at bounding box center [71, 337] width 54 height 17
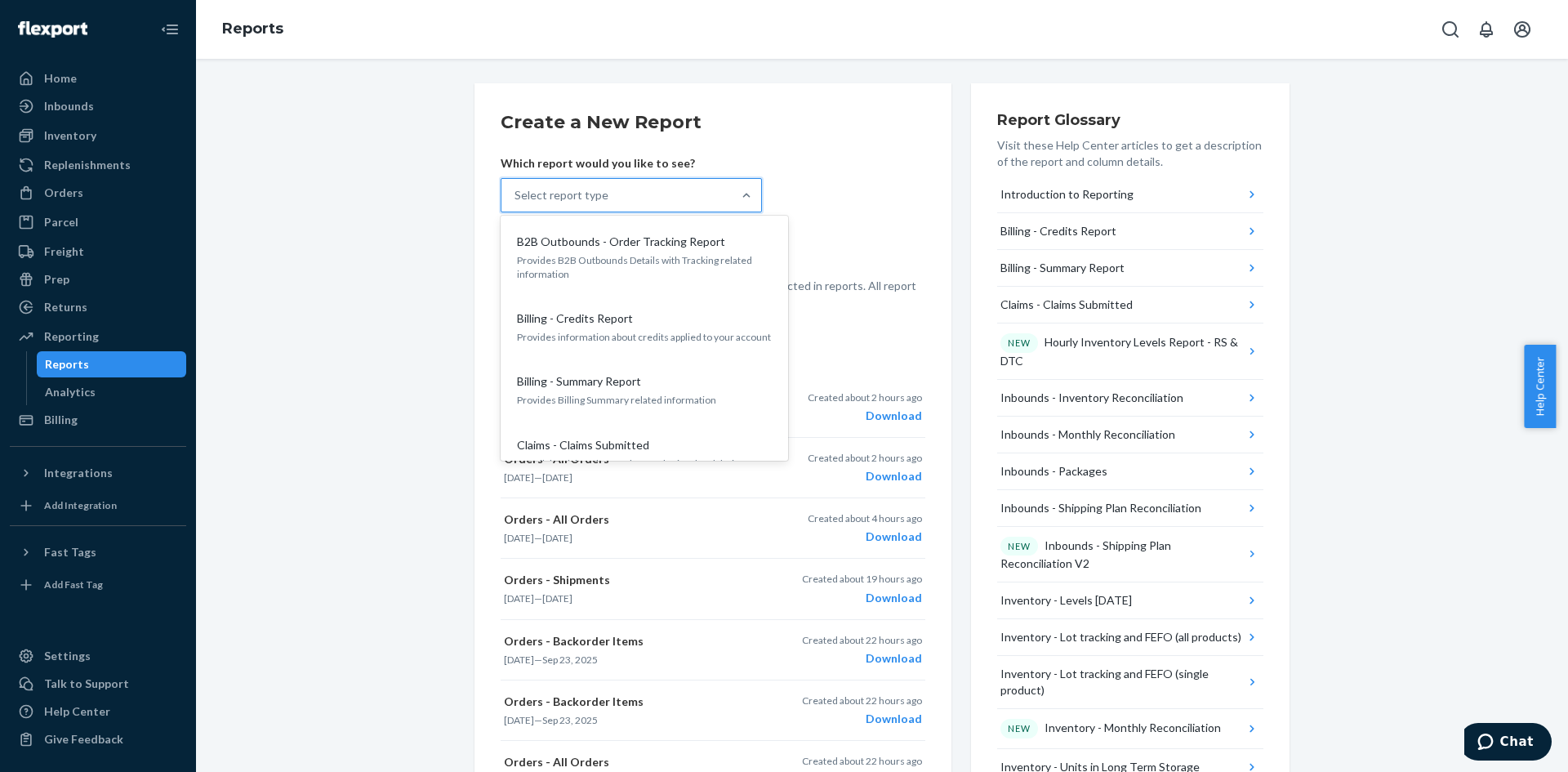
click at [639, 206] on div "Select report type" at bounding box center [617, 194] width 230 height 32
click at [517, 204] on input "option B2B Outbounds - Order Tracking Report focused, 1 of 33. 33 results avail…" at bounding box center [516, 195] width 2 height 17
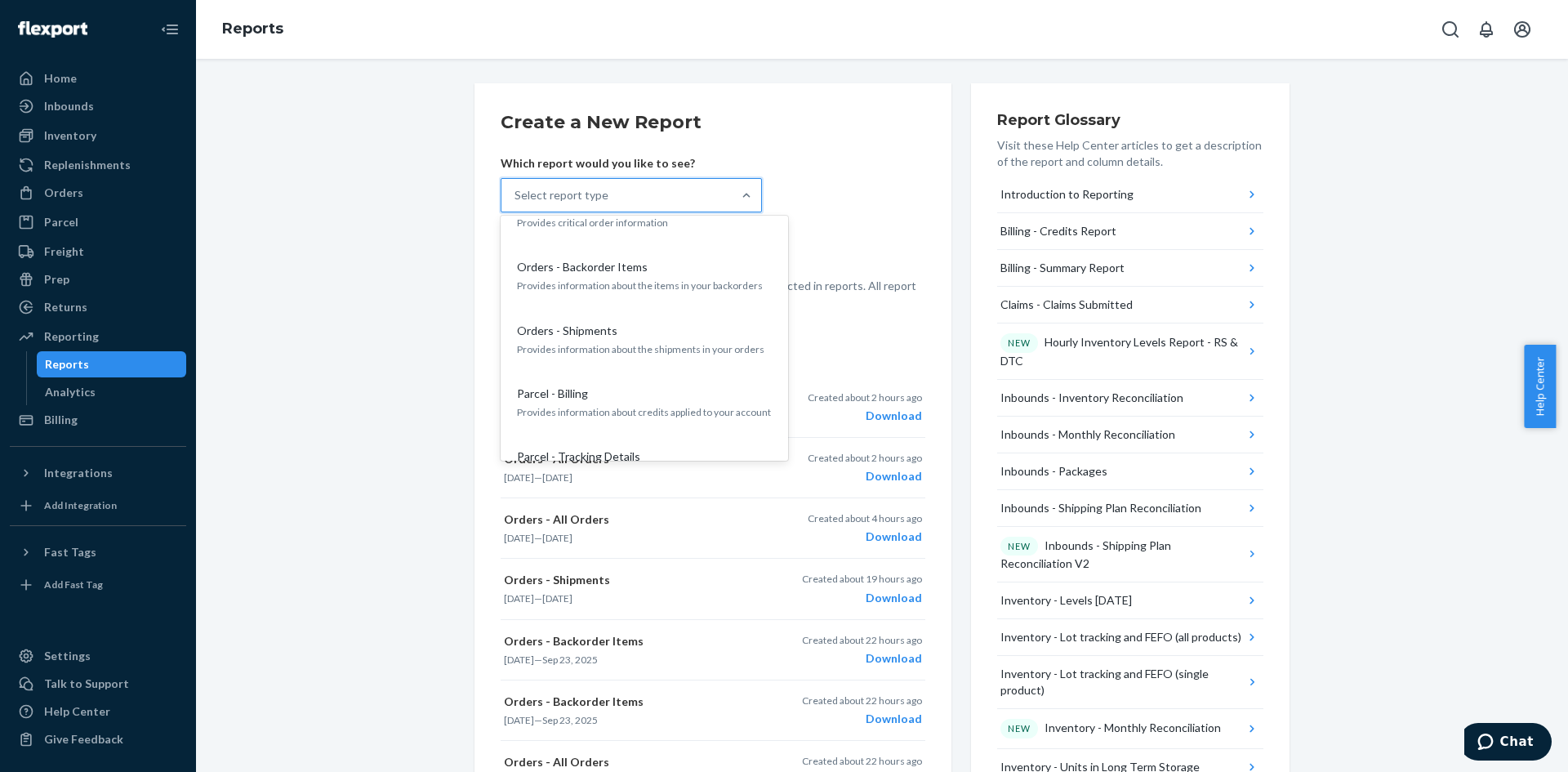
scroll to position [1389, 0]
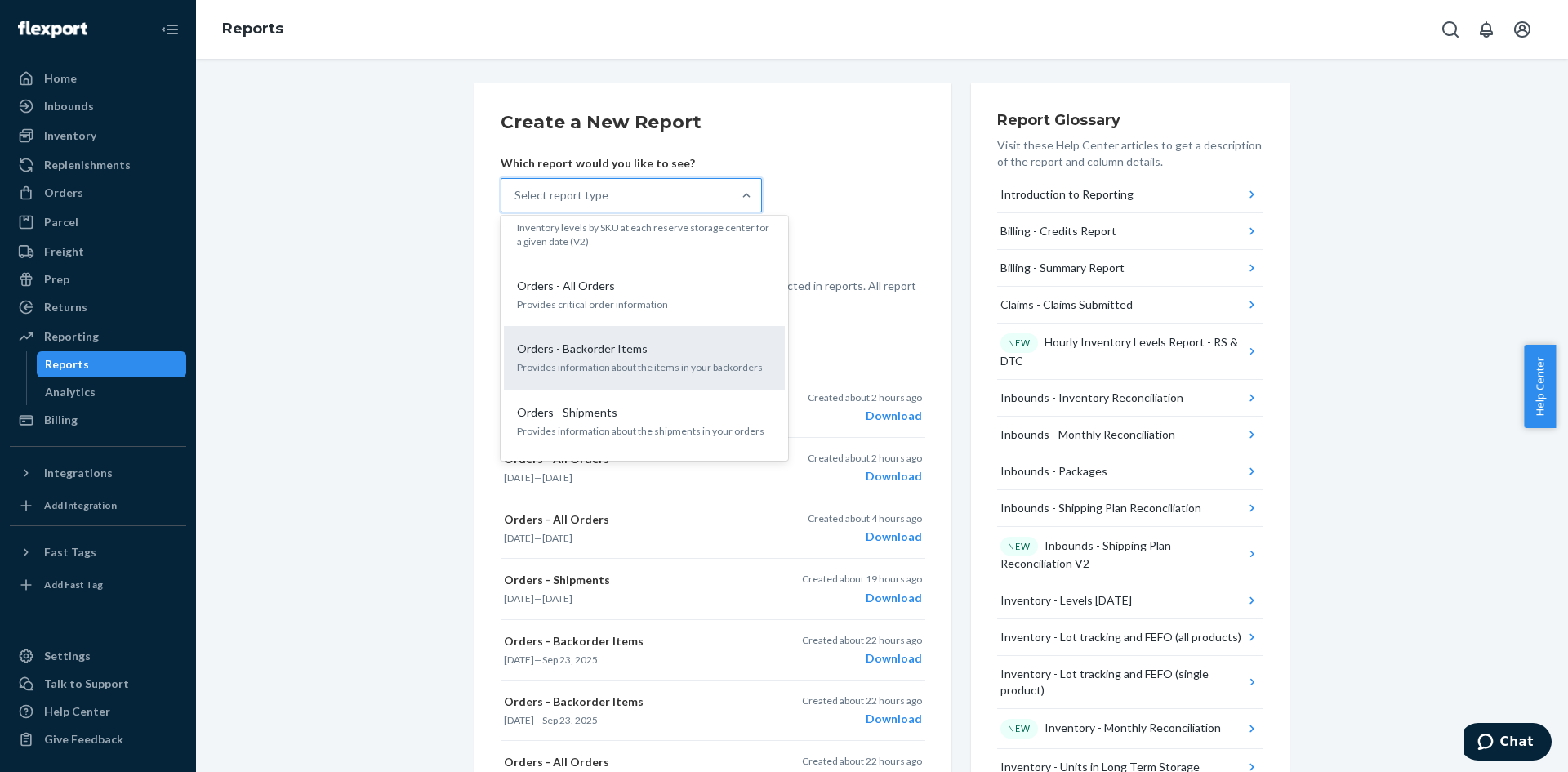
click at [648, 333] on div "Orders - Backorder Items Provides information about the items in your backorders" at bounding box center [645, 357] width 261 height 50
click at [517, 204] on input "option Orders - Backorder Items focused, 20 of 33. 33 results available. Use Up…" at bounding box center [516, 195] width 2 height 17
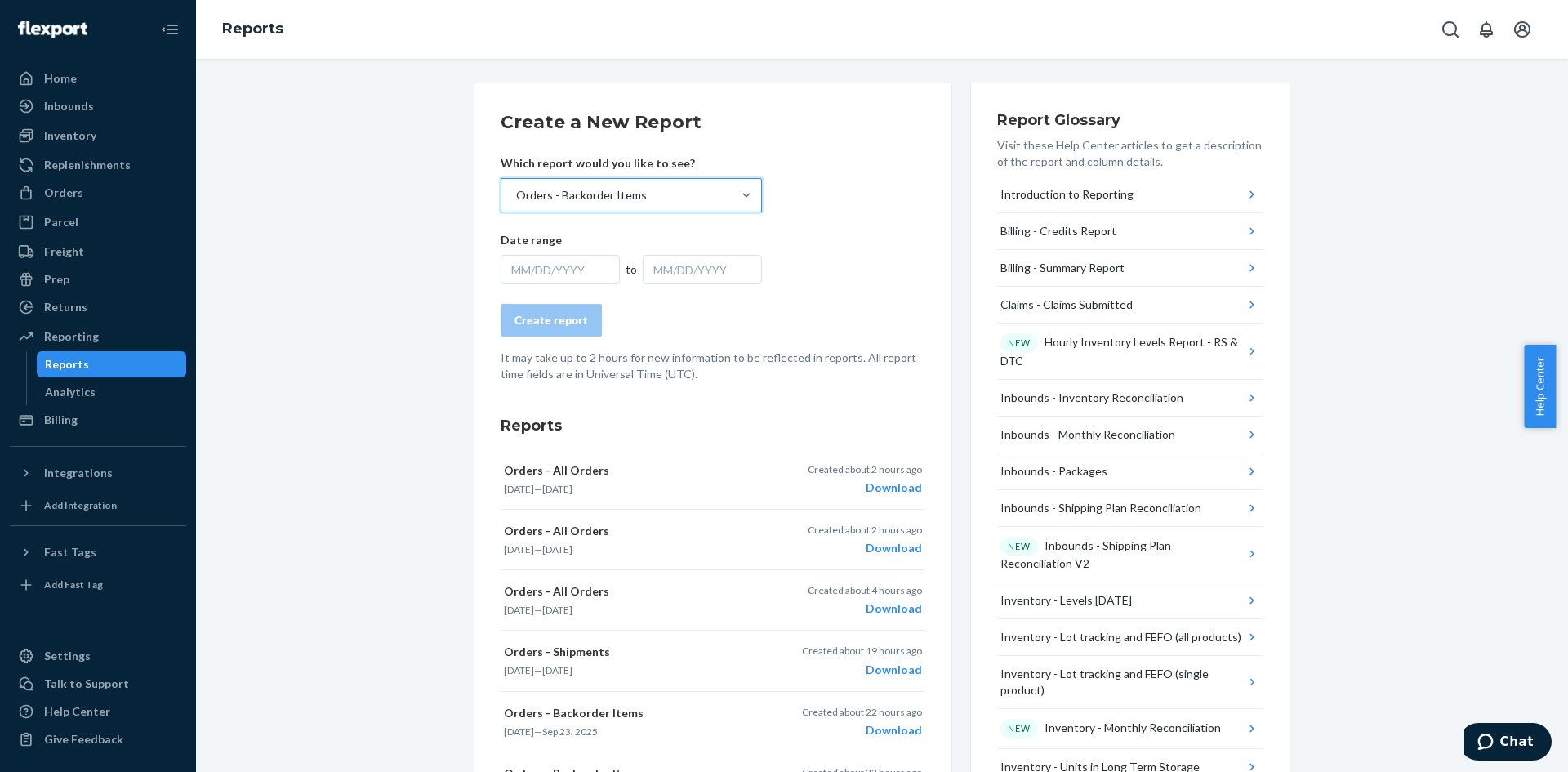
click at [561, 267] on div "MM/DD/YYYY" at bounding box center [561, 270] width 120 height 29
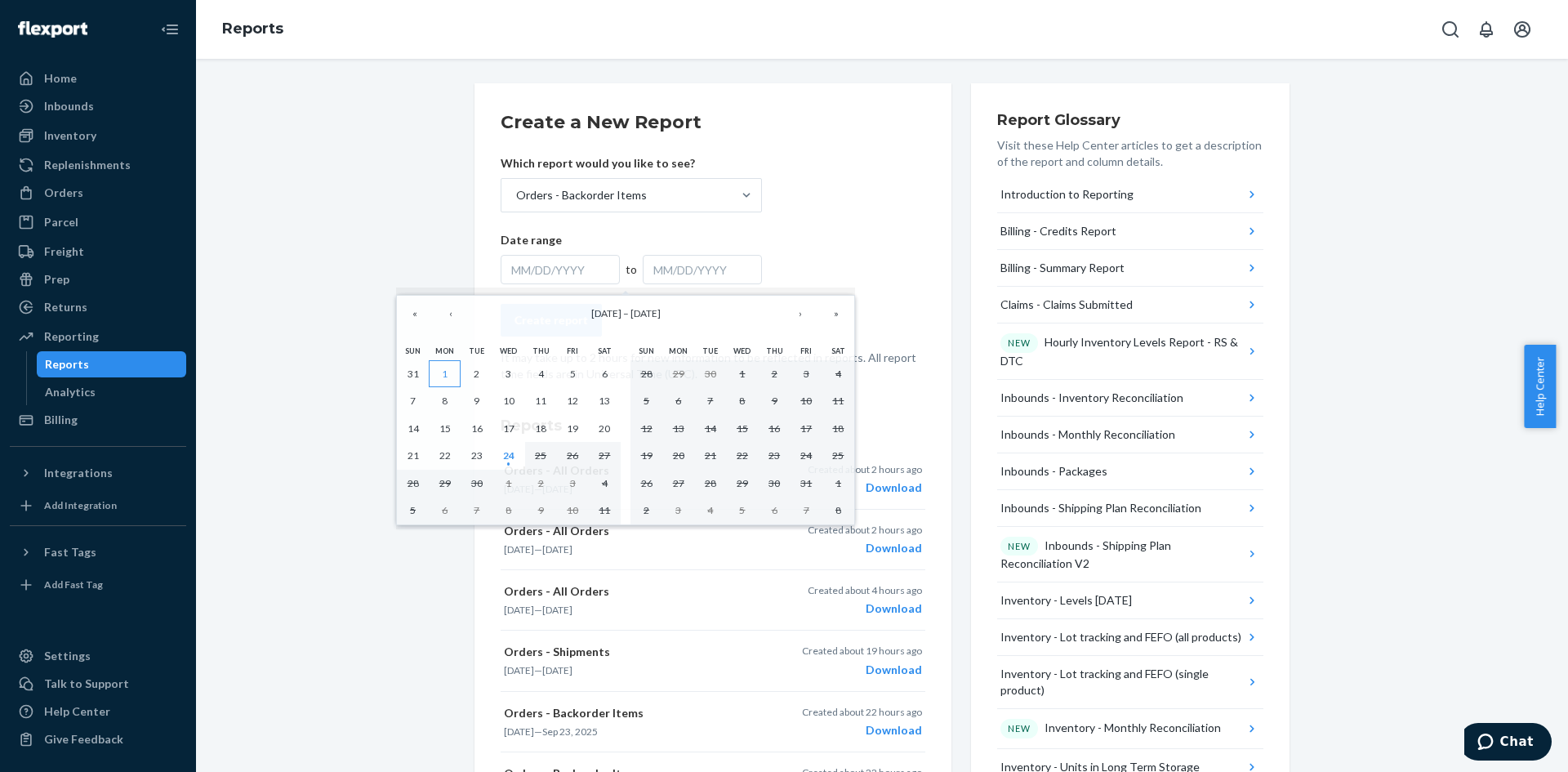
click at [445, 372] on abbr "1" at bounding box center [445, 373] width 6 height 12
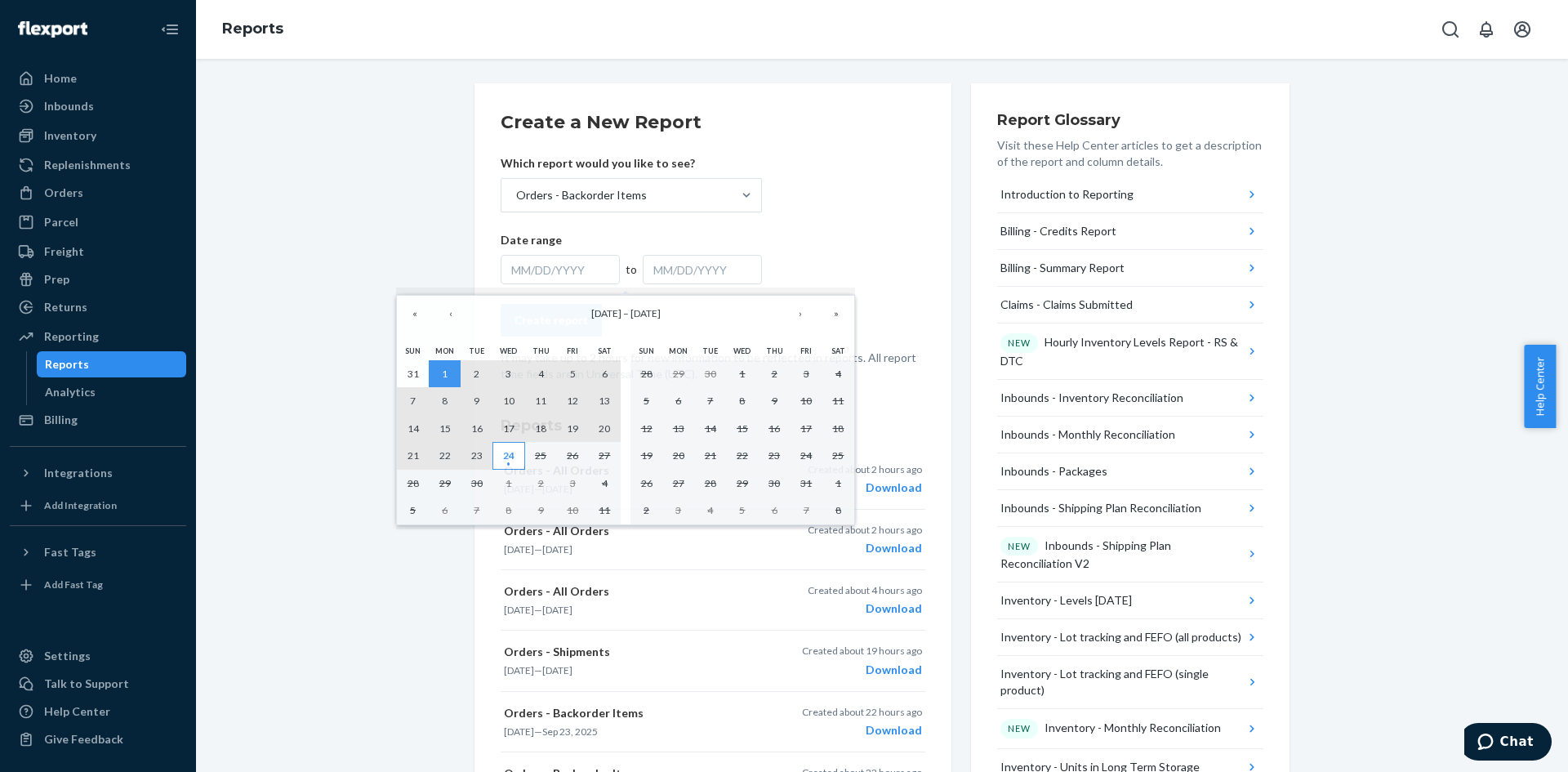
click at [504, 460] on abbr "24" at bounding box center [508, 455] width 11 height 12
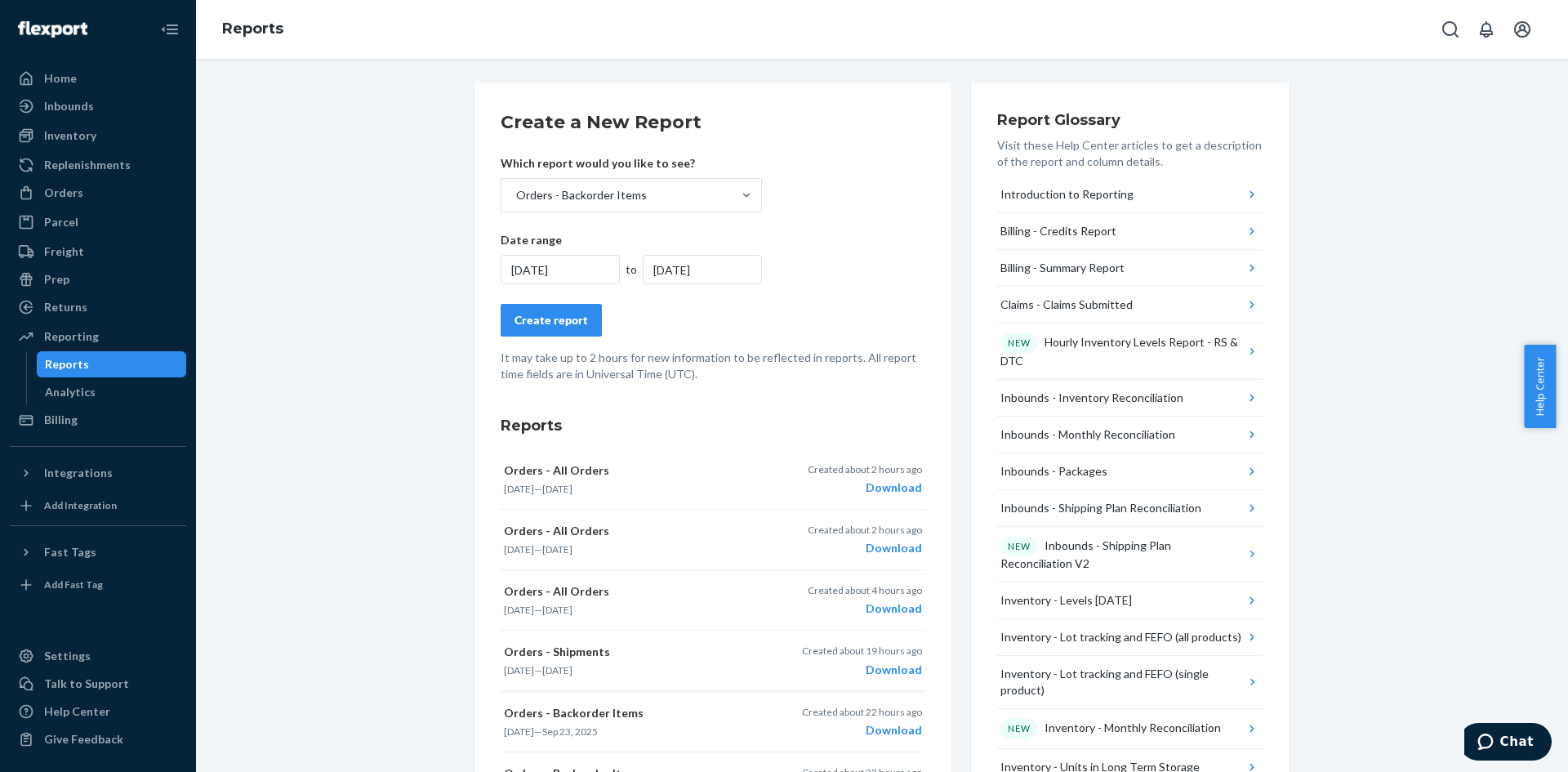
click at [837, 328] on div "Create report" at bounding box center [713, 320] width 424 height 32
click at [571, 322] on div "Create report" at bounding box center [552, 321] width 74 height 17
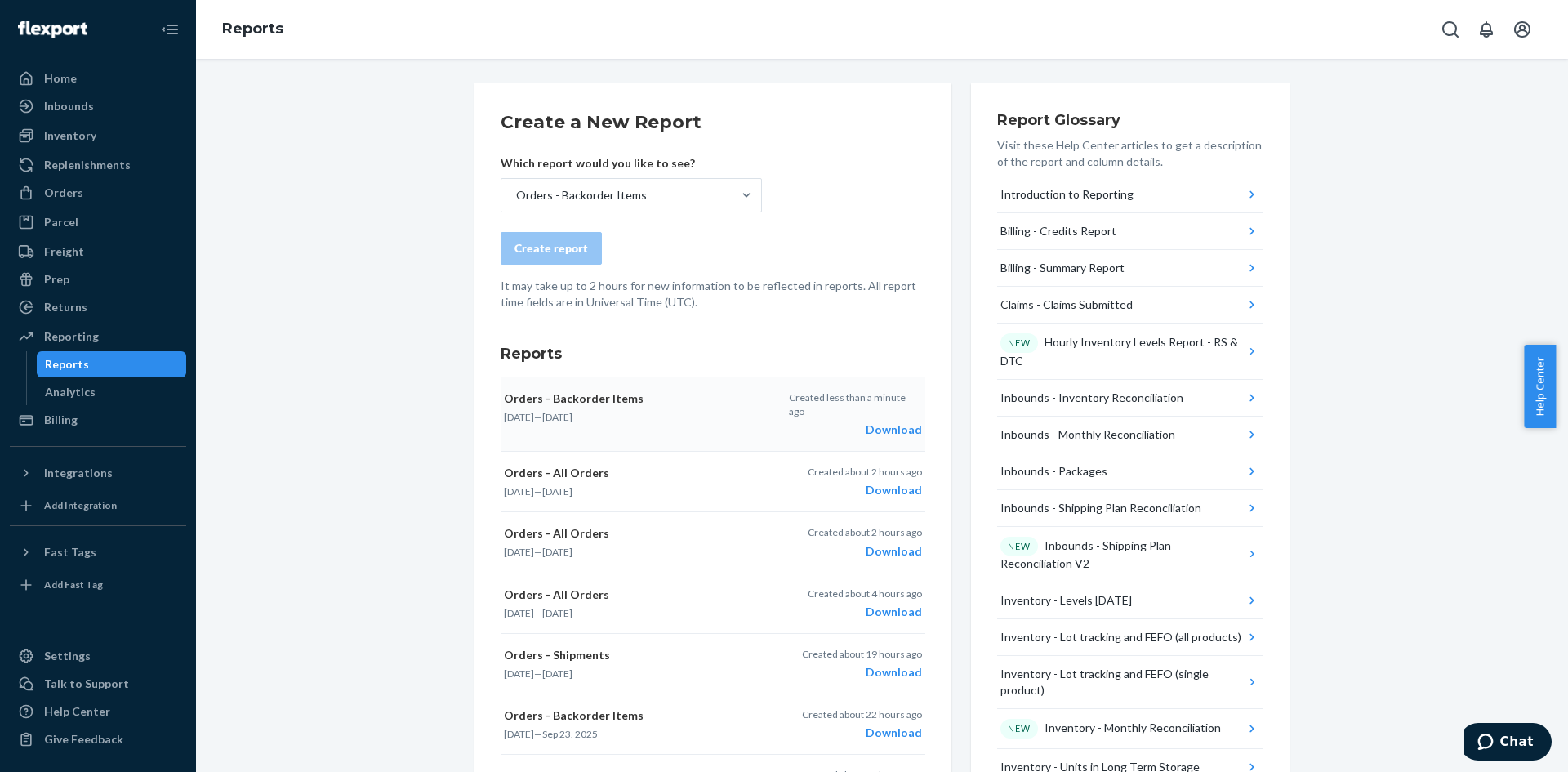
click at [900, 422] on div "Download" at bounding box center [855, 430] width 134 height 17
click at [95, 134] on div "Inventory" at bounding box center [98, 135] width 173 height 23
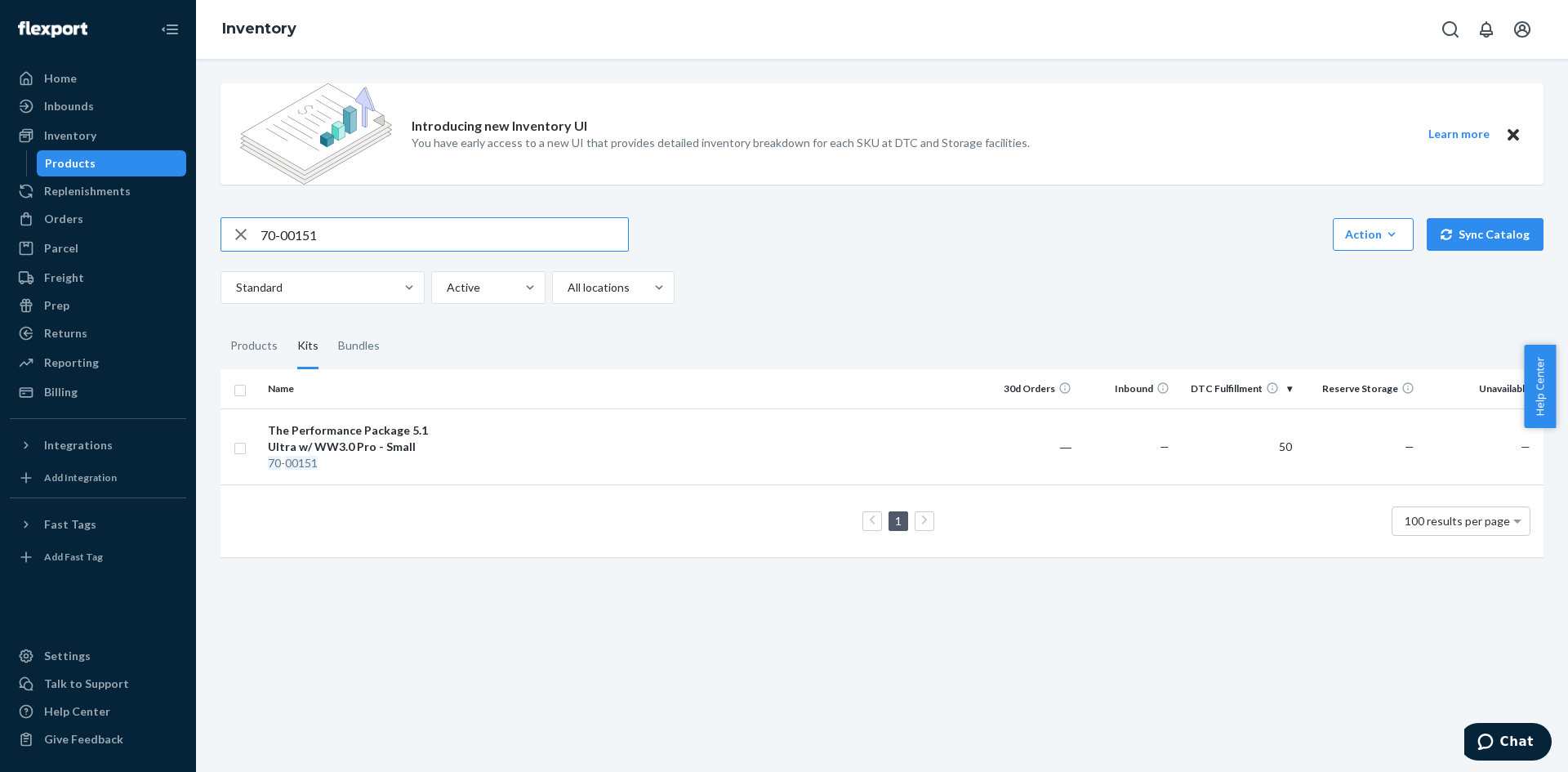
drag, startPoint x: 335, startPoint y: 235, endPoint x: 249, endPoint y: 224, distance: 86.7
click at [249, 224] on div "70-00151" at bounding box center [424, 234] width 407 height 32
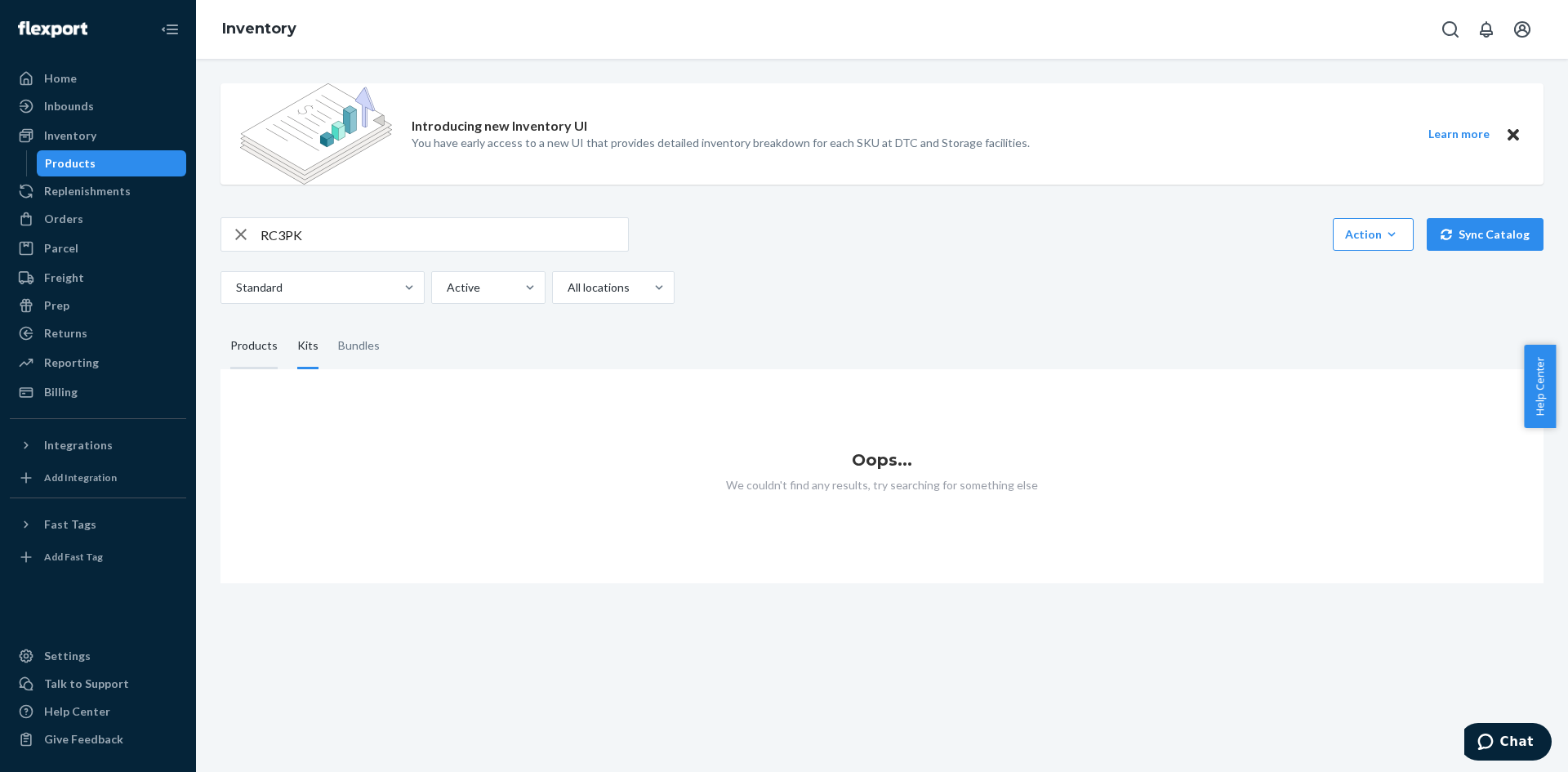
click at [260, 357] on div "Products" at bounding box center [253, 346] width 47 height 46
click at [221, 323] on input "Products" at bounding box center [221, 323] width 0 height 0
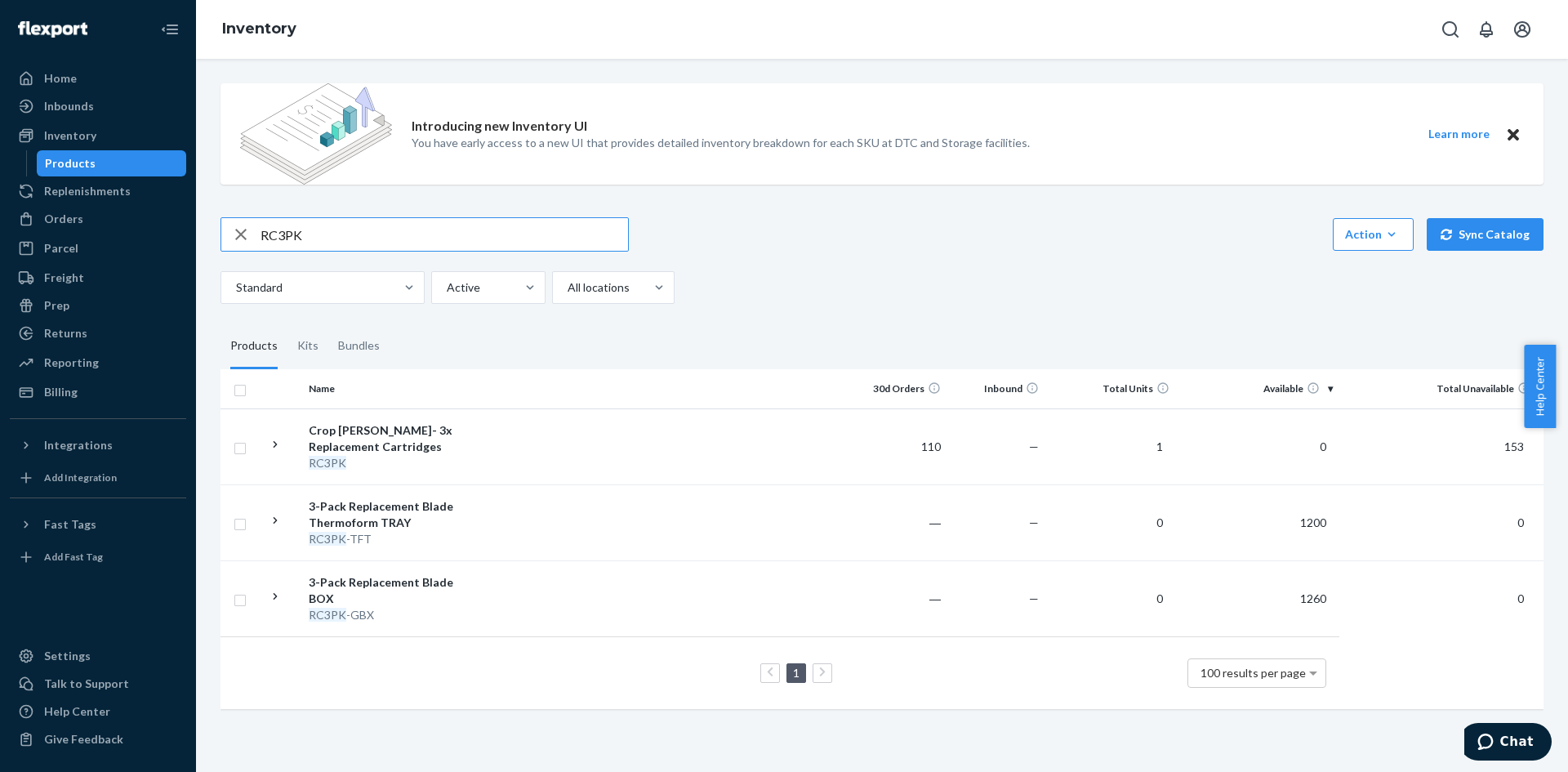
drag, startPoint x: 328, startPoint y: 241, endPoint x: 218, endPoint y: 241, distance: 110.0
click at [218, 241] on div "Introducing new Inventory UI You have early access to a new UI that provides de…" at bounding box center [882, 397] width 1348 height 655
paste input "Cart3k"
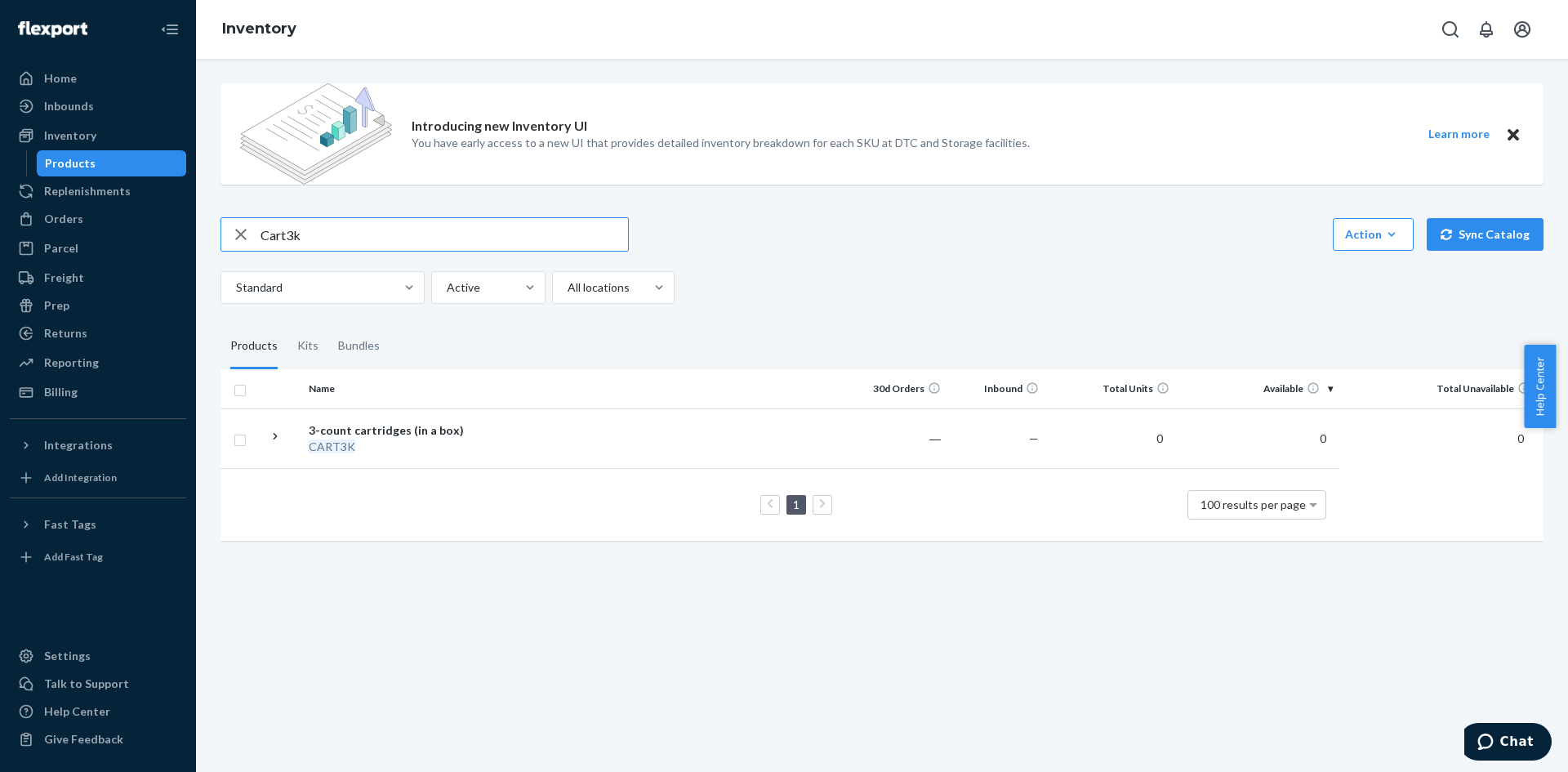
drag, startPoint x: 319, startPoint y: 224, endPoint x: 230, endPoint y: 225, distance: 89.0
click at [230, 225] on div "Cart3k" at bounding box center [424, 234] width 407 height 32
paste input "RC3PK-GBX"
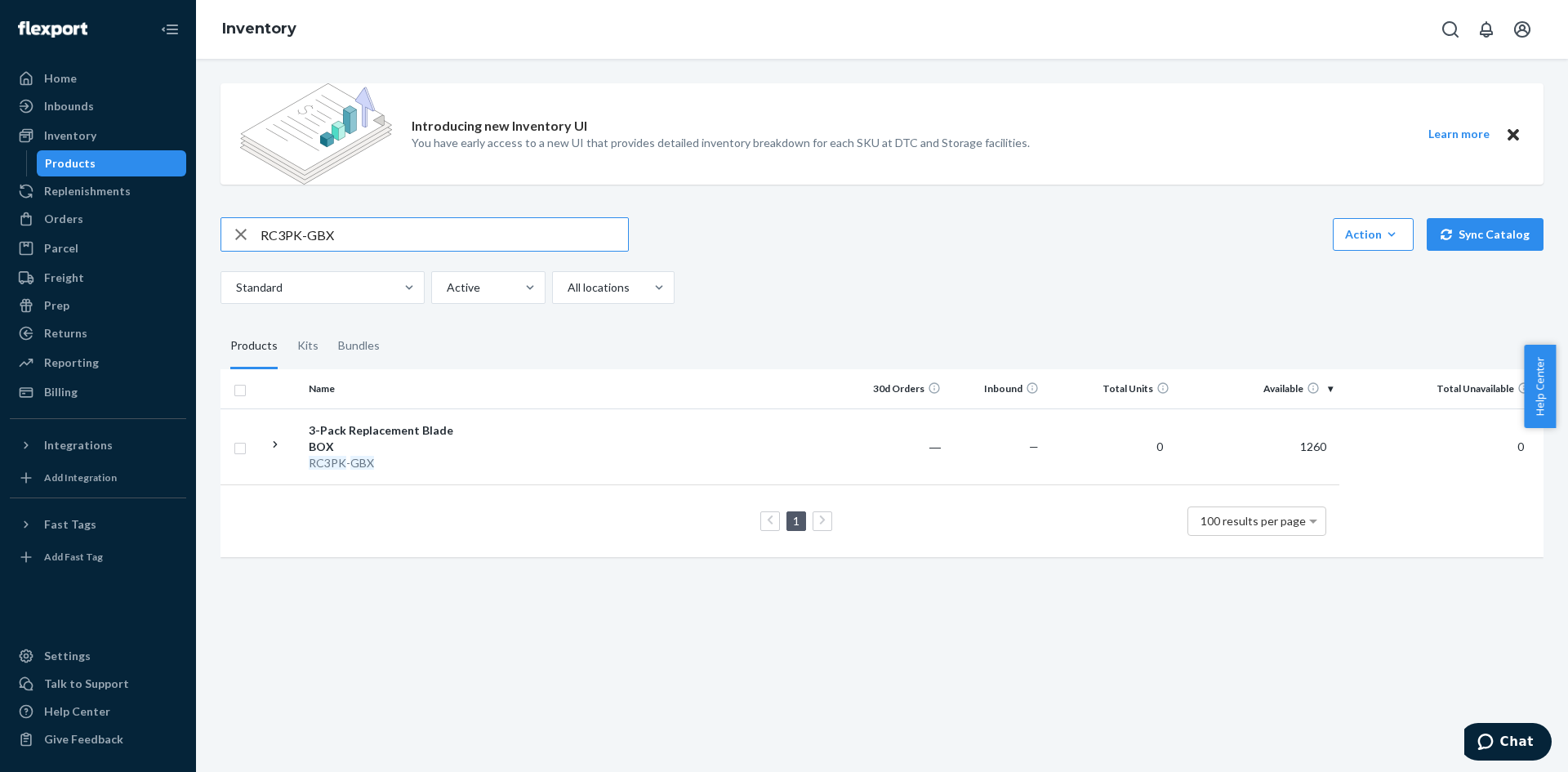
drag, startPoint x: 345, startPoint y: 225, endPoint x: 221, endPoint y: 246, distance: 125.8
click at [221, 246] on div "RC3PK-GBX" at bounding box center [425, 234] width 409 height 34
paste input "TFT"
drag, startPoint x: 255, startPoint y: 234, endPoint x: 192, endPoint y: 237, distance: 63.1
click at [192, 237] on div "Home Inbounds Shipping Plans Problems Inventory Products Replenishments Orders …" at bounding box center [784, 386] width 1568 height 772
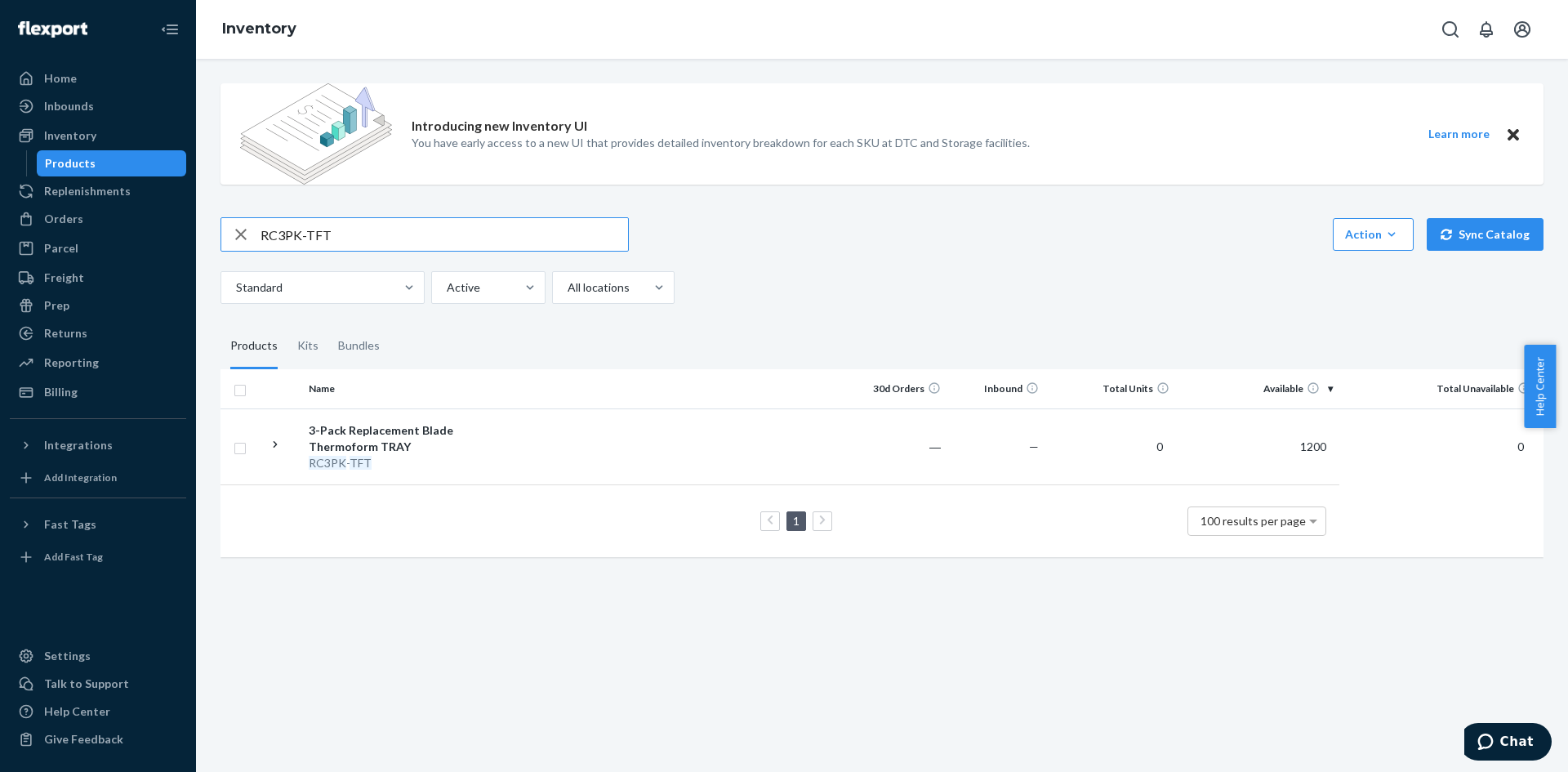
paste input "QSG-RB"
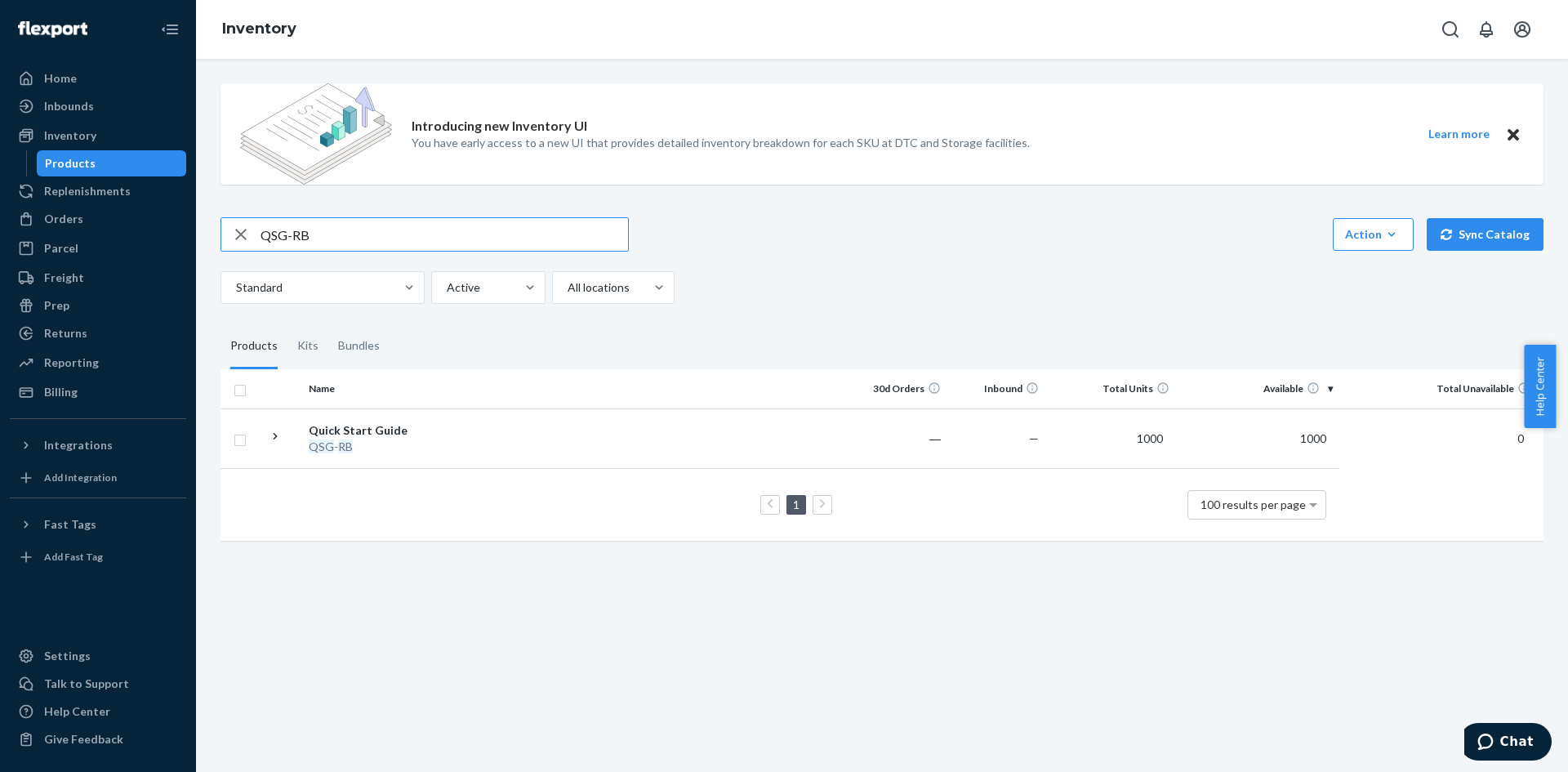
drag, startPoint x: 322, startPoint y: 235, endPoint x: 194, endPoint y: 227, distance: 128.2
click at [194, 227] on div "Home Inbounds Shipping Plans Problems Inventory Products Replenishments Orders …" at bounding box center [784, 386] width 1568 height 772
paste input "S-5503"
click at [337, 232] on input "S-5503" at bounding box center [444, 234] width 367 height 32
drag, startPoint x: 323, startPoint y: 232, endPoint x: 227, endPoint y: 228, distance: 96.1
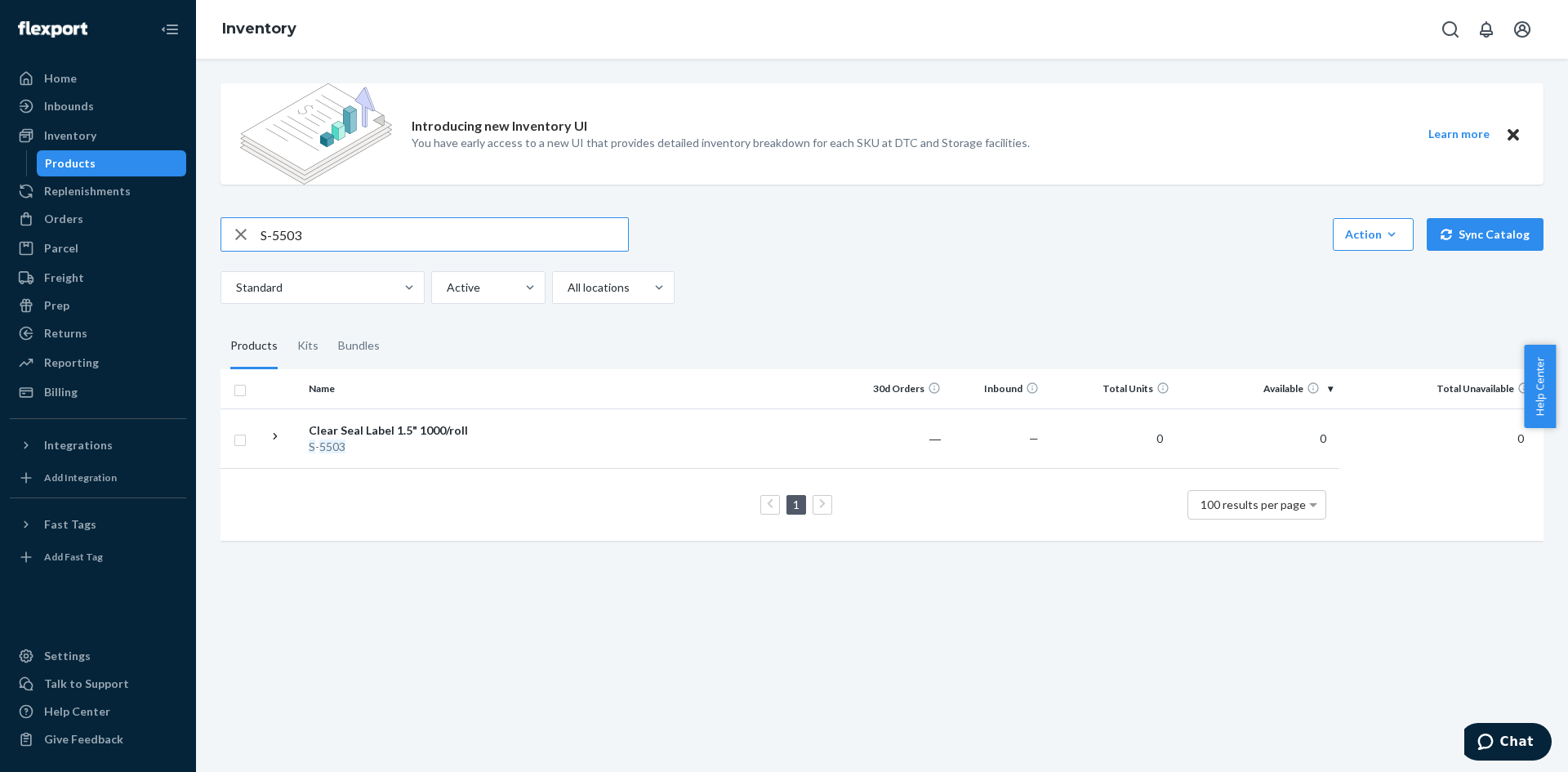
click at [227, 228] on div "S-5503" at bounding box center [424, 234] width 407 height 32
paste input "Cart3k"
click at [303, 347] on div "Kits" at bounding box center [308, 346] width 21 height 46
click at [287, 323] on input "Kits" at bounding box center [287, 323] width 0 height 0
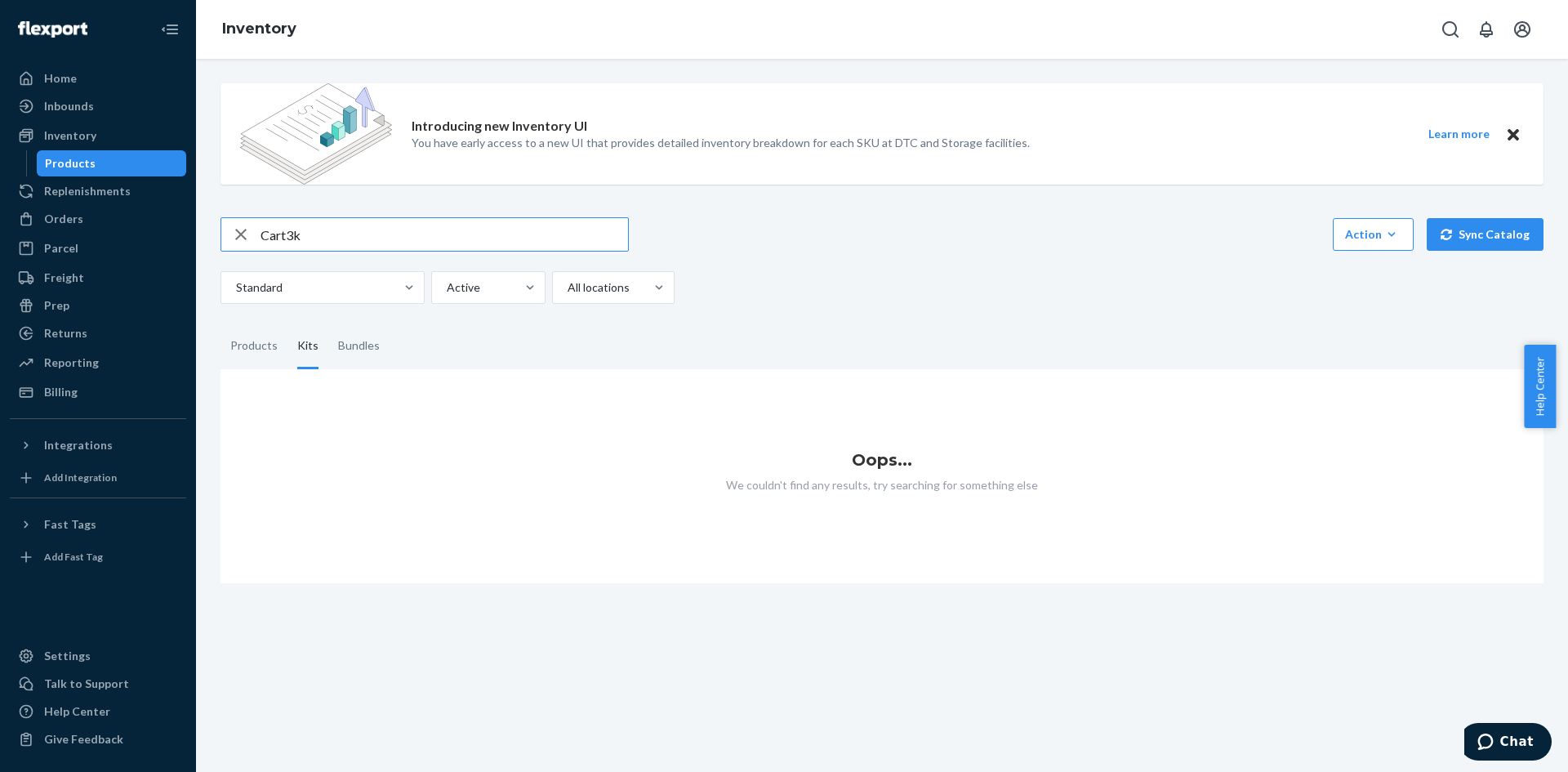
drag, startPoint x: 335, startPoint y: 233, endPoint x: 243, endPoint y: 228, distance: 92.1
click at [243, 228] on div "Cart3k" at bounding box center [424, 234] width 407 height 32
click at [397, 237] on input "Cart3k" at bounding box center [444, 234] width 367 height 32
click at [249, 339] on div "Products" at bounding box center [253, 346] width 47 height 46
click at [221, 323] on input "Products" at bounding box center [221, 323] width 0 height 0
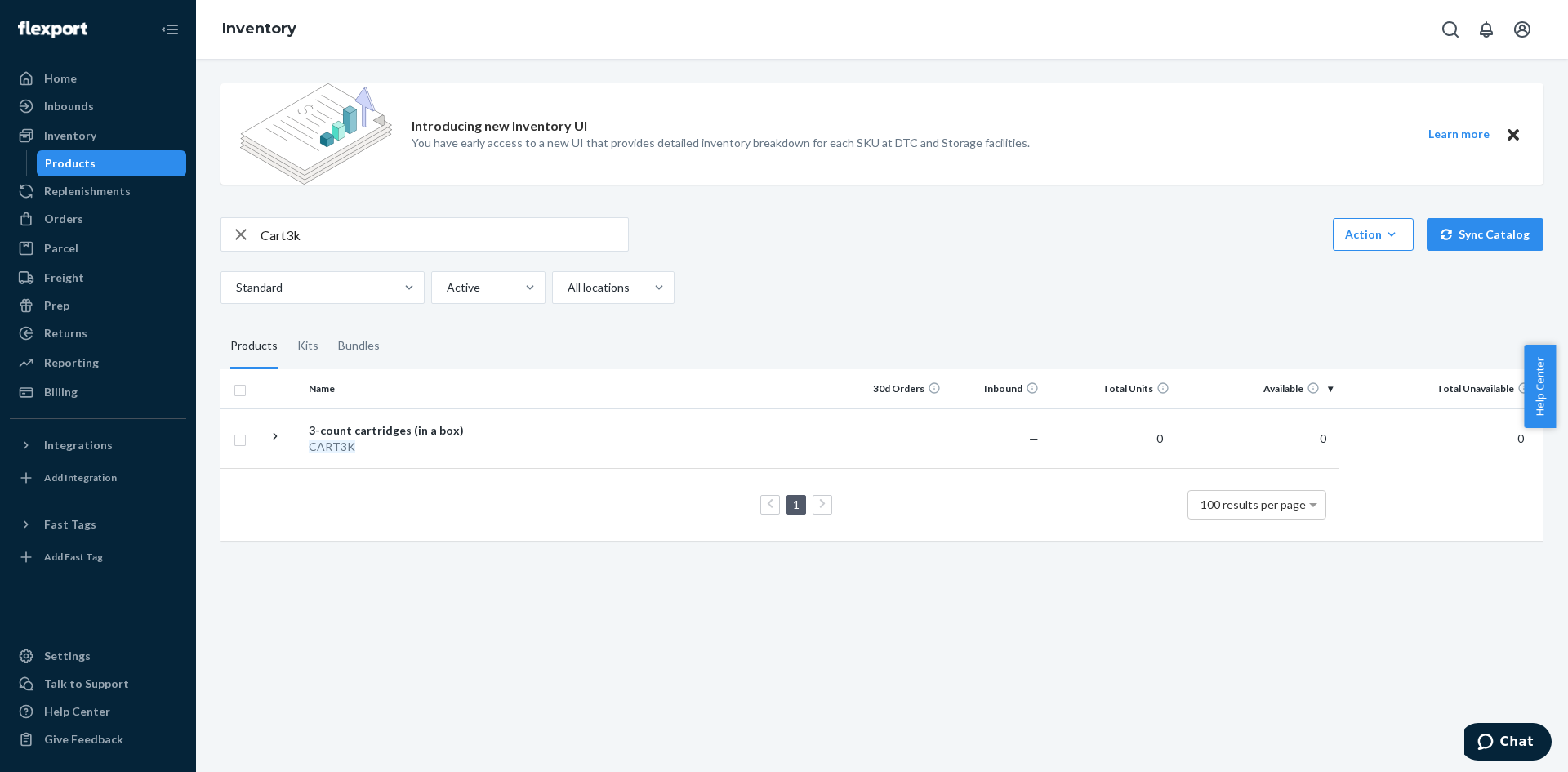
click at [581, 665] on div "Introducing new Inventory UI You have early access to a new UI that provides de…" at bounding box center [882, 415] width 1372 height 713
drag, startPoint x: 320, startPoint y: 232, endPoint x: 231, endPoint y: 227, distance: 89.1
click at [231, 227] on div "Cart3k" at bounding box center [424, 234] width 407 height 32
paste input "RC1"
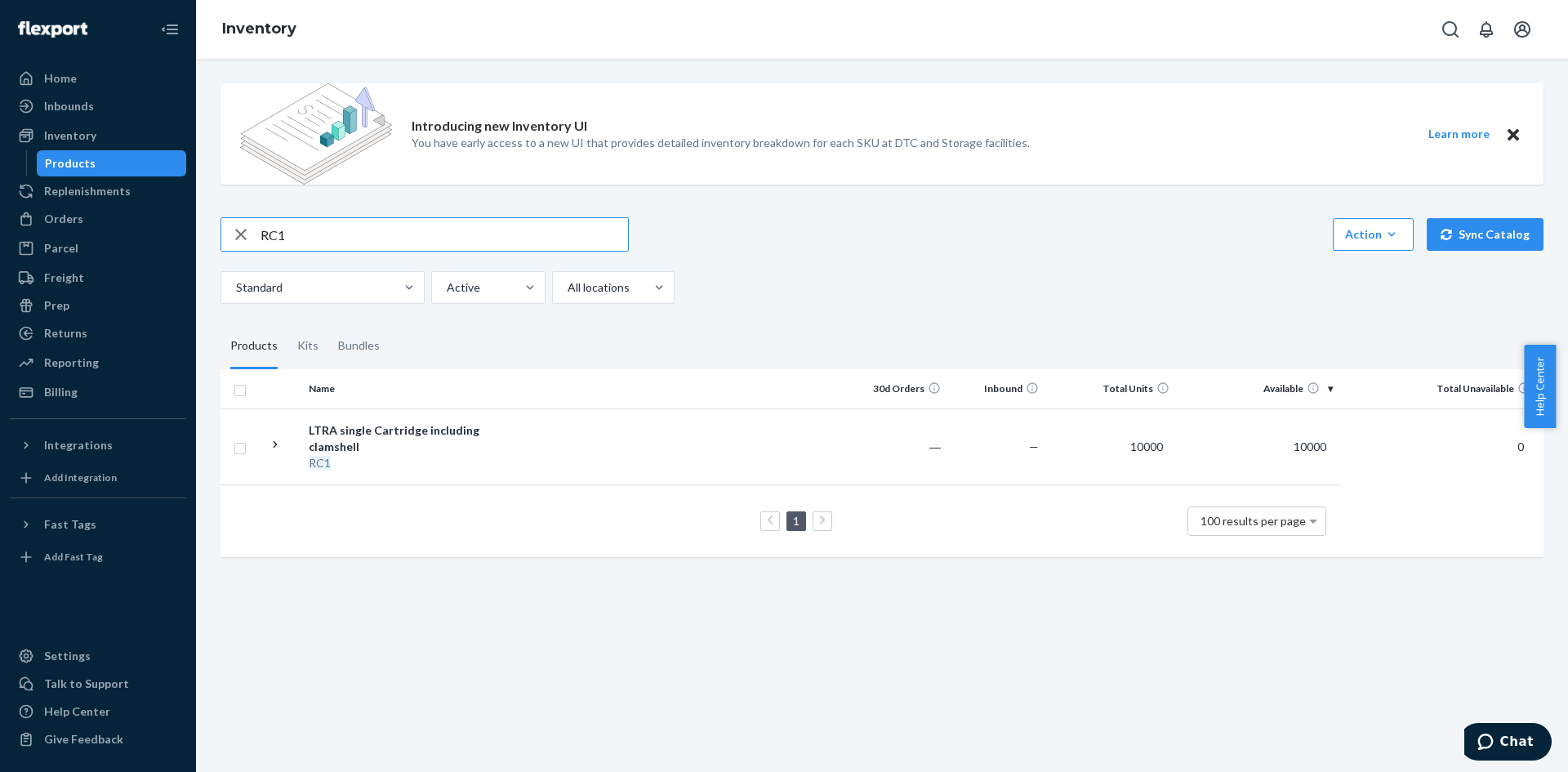
drag, startPoint x: 365, startPoint y: 232, endPoint x: 223, endPoint y: 223, distance: 142.3
click at [223, 223] on div "RC1" at bounding box center [424, 234] width 407 height 32
paste input "3pRB-GBX"
type input "3pRB-GBX"
click at [314, 354] on div "Kits" at bounding box center [308, 346] width 21 height 46
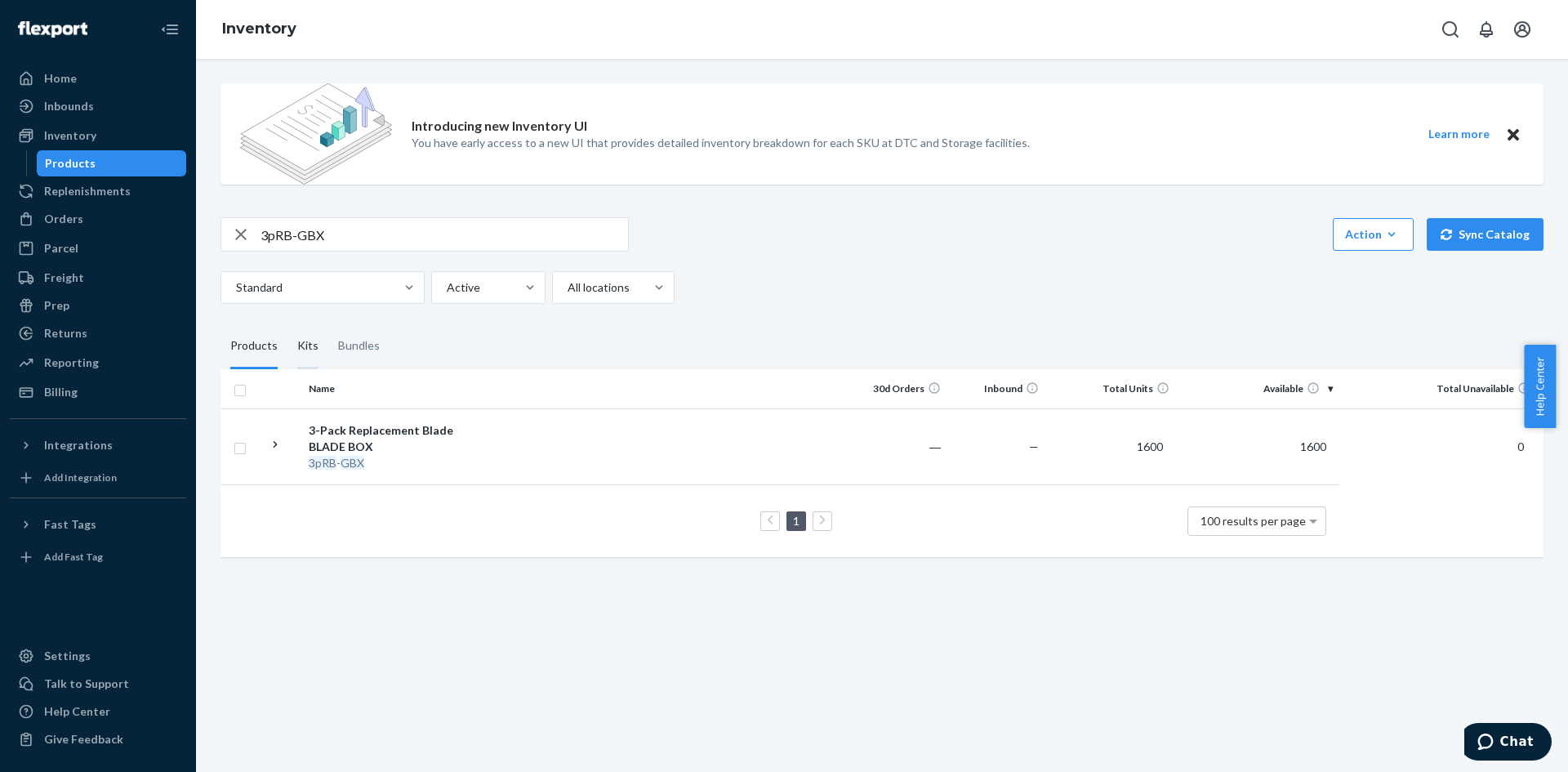
click at [287, 323] on input "Kits" at bounding box center [287, 323] width 0 height 0
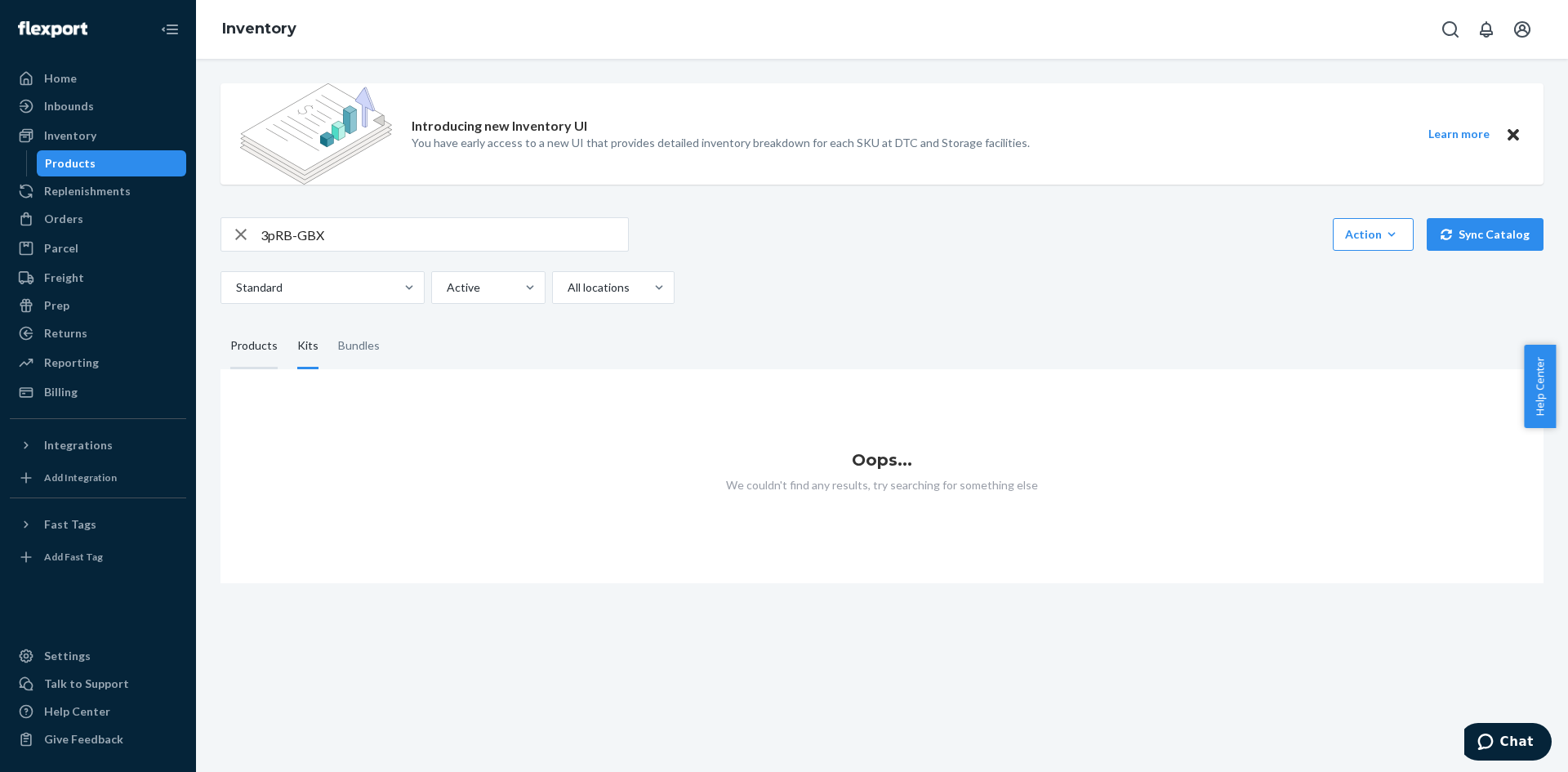
click at [261, 349] on div "Products" at bounding box center [253, 346] width 47 height 46
click at [221, 323] on input "Products" at bounding box center [221, 323] width 0 height 0
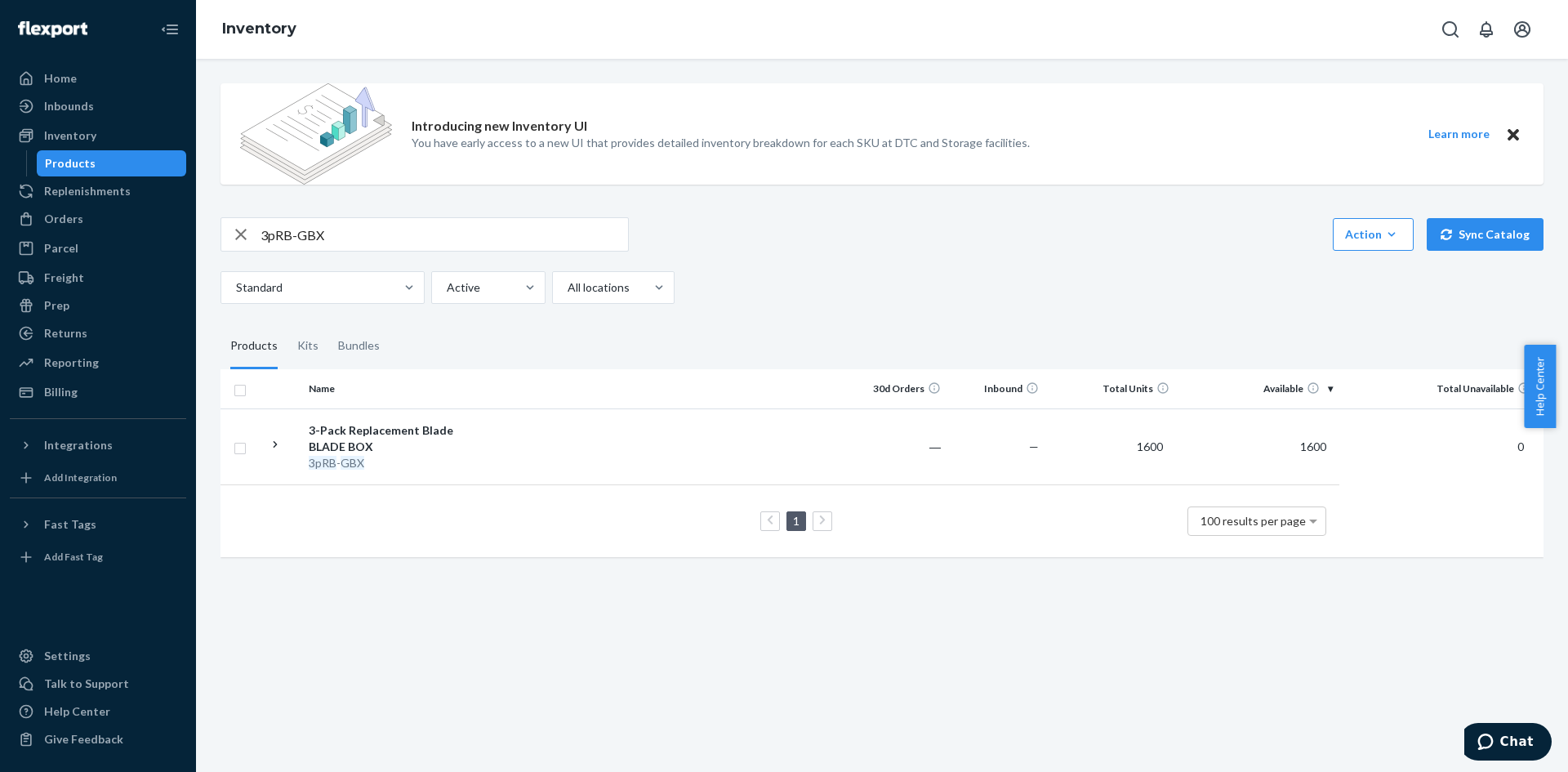
click at [610, 358] on fieldset "Products Kits Bundles" at bounding box center [882, 346] width 1323 height 46
click at [102, 113] on div "Inbounds" at bounding box center [98, 106] width 173 height 23
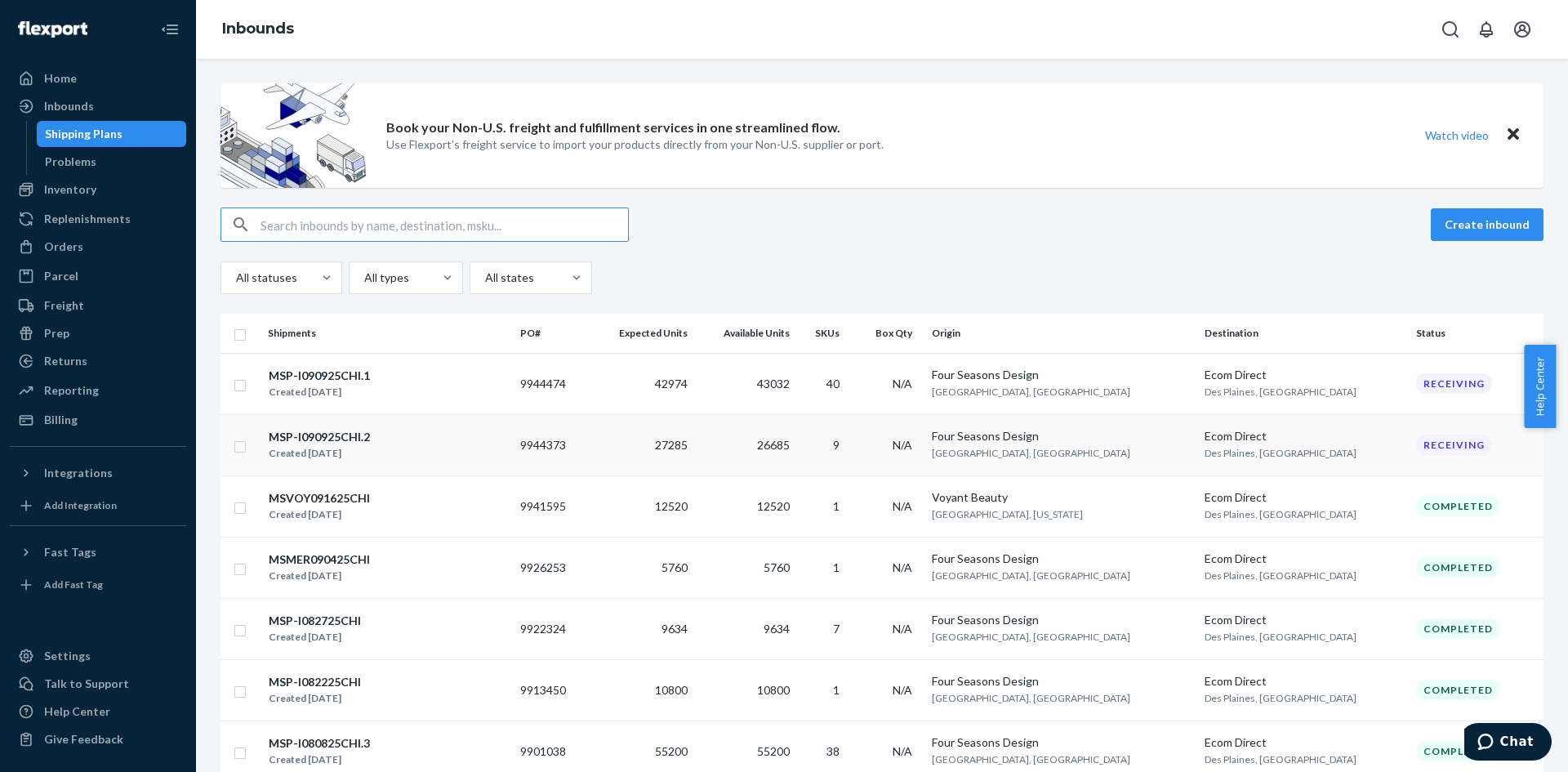
click at [459, 432] on div "MSP-I090925CHI.2 Created [DATE]" at bounding box center [388, 445] width 239 height 34
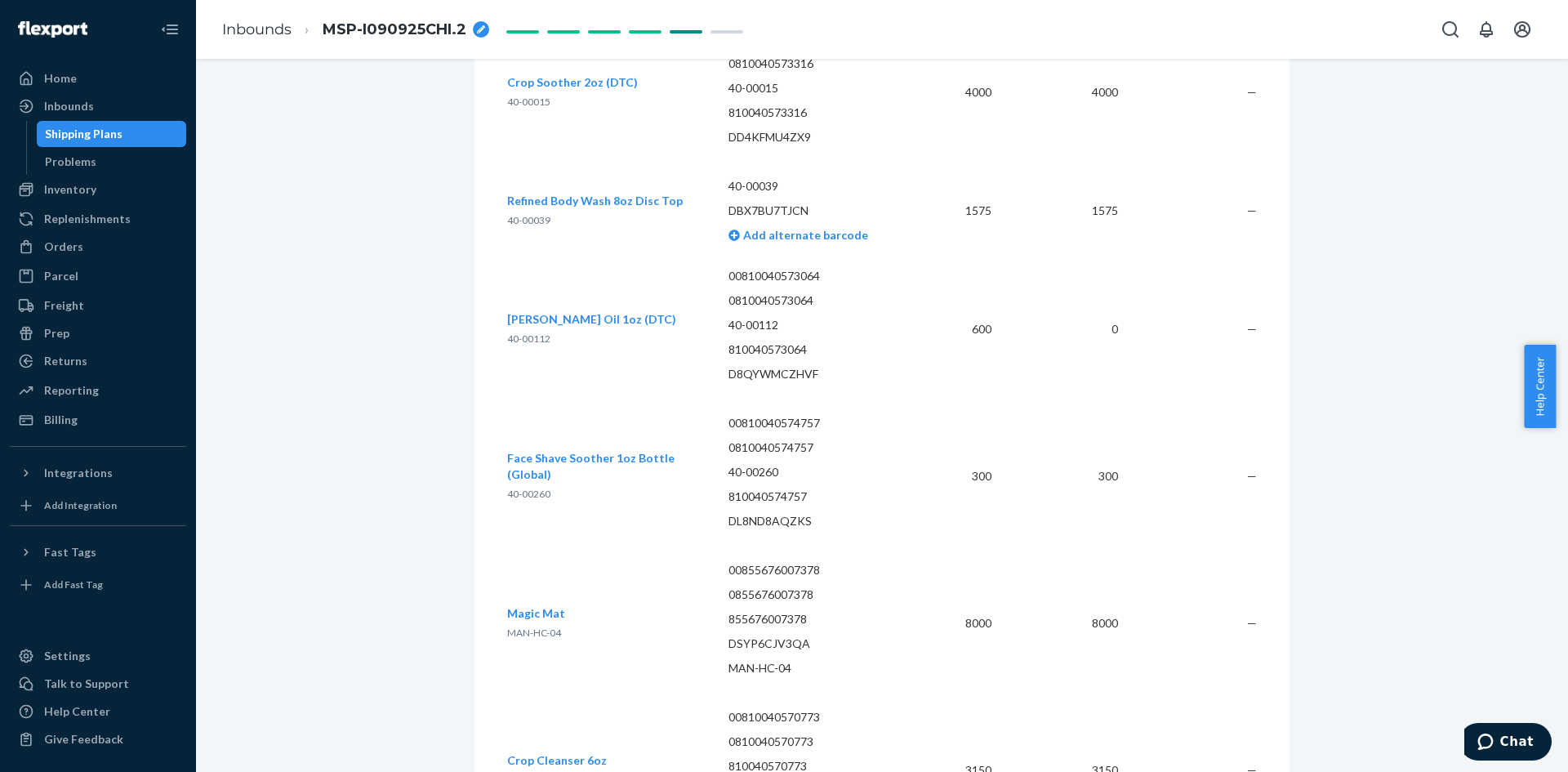
scroll to position [3024, 0]
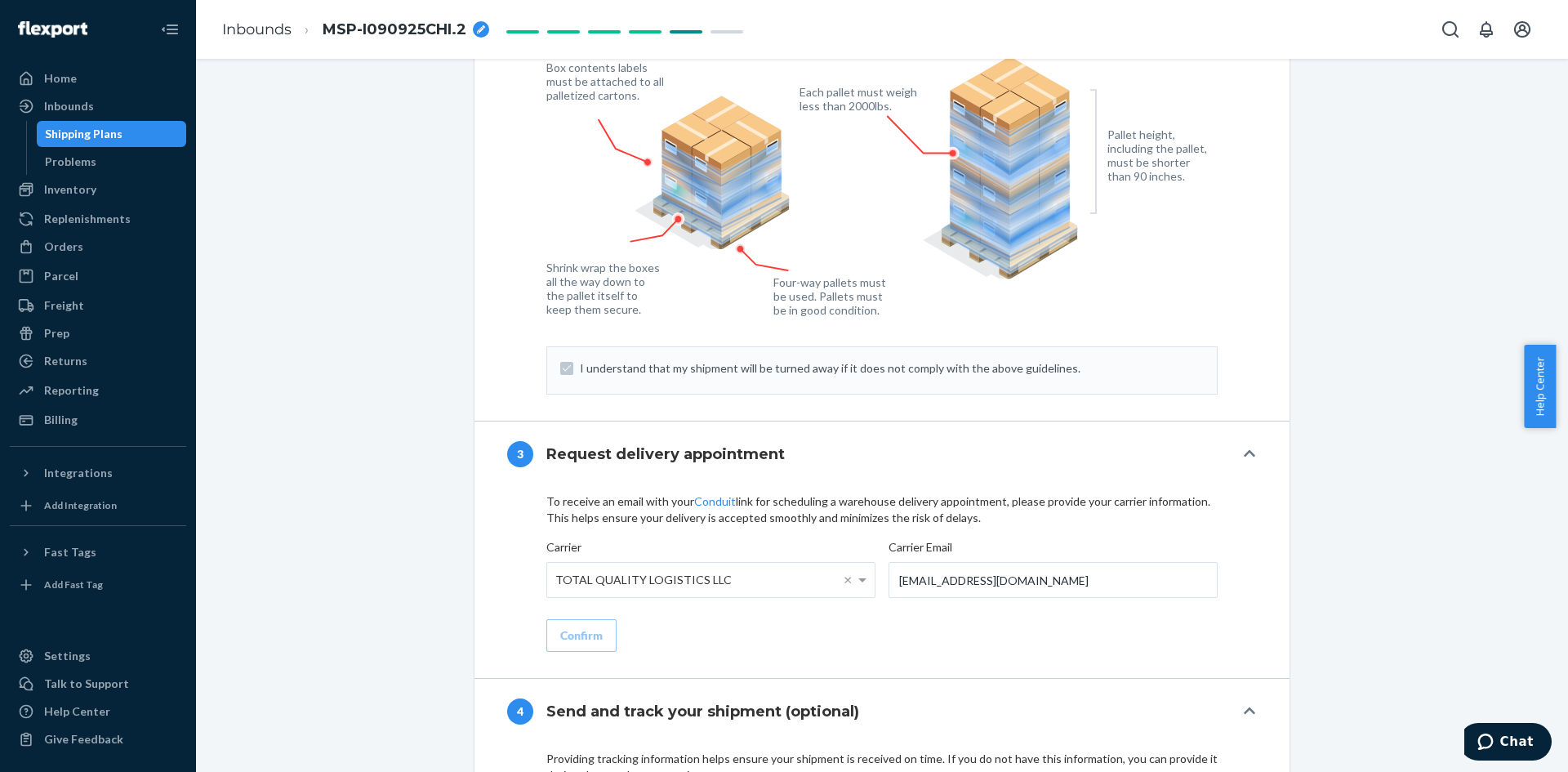
scroll to position [1583, 0]
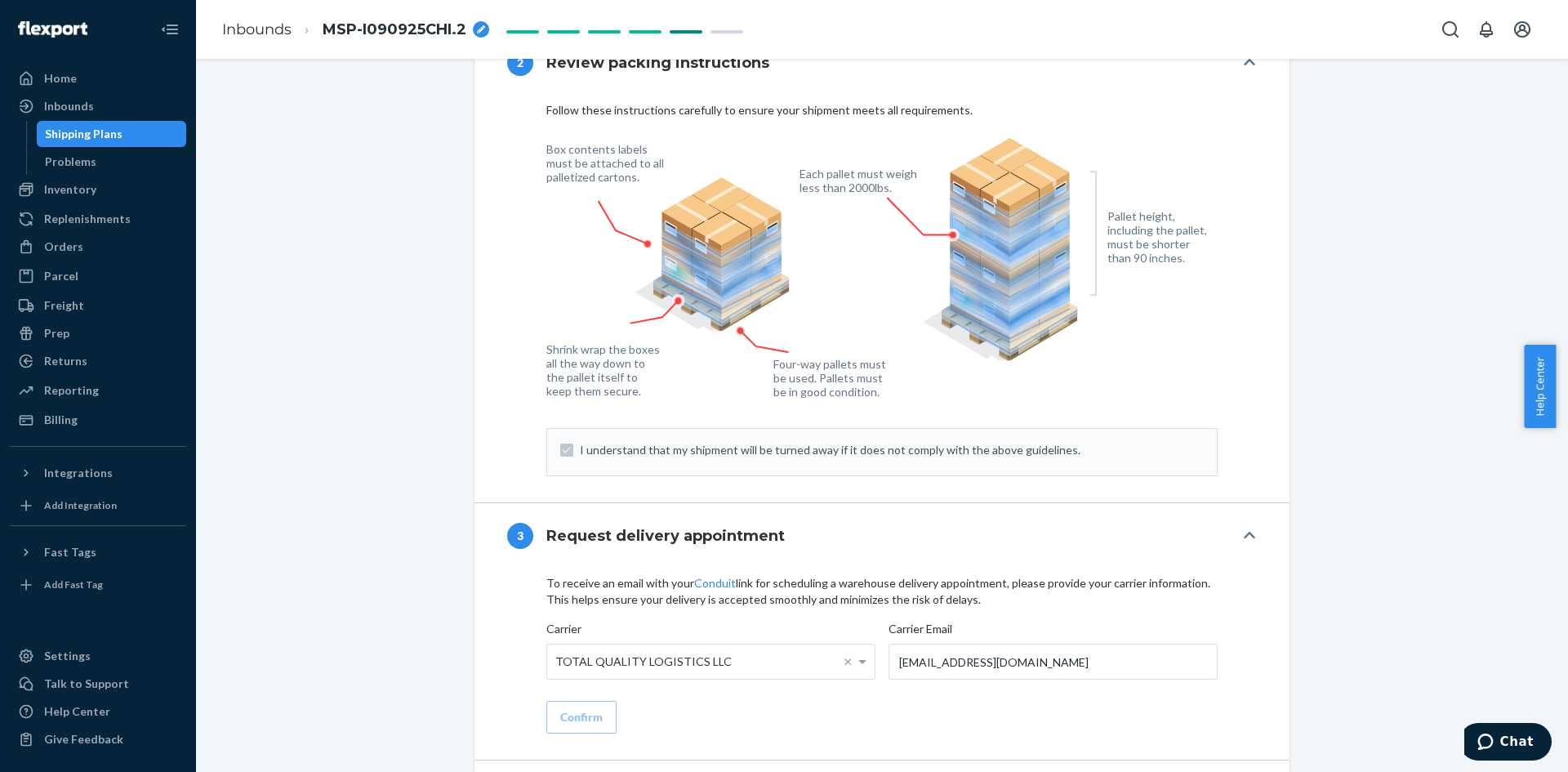
click at [333, 466] on div "Shipment 1 Des Plaines , [GEOGRAPHIC_DATA] Shipment #1 Receiving Download Shipm…" at bounding box center [882, 499] width 1348 height 3998
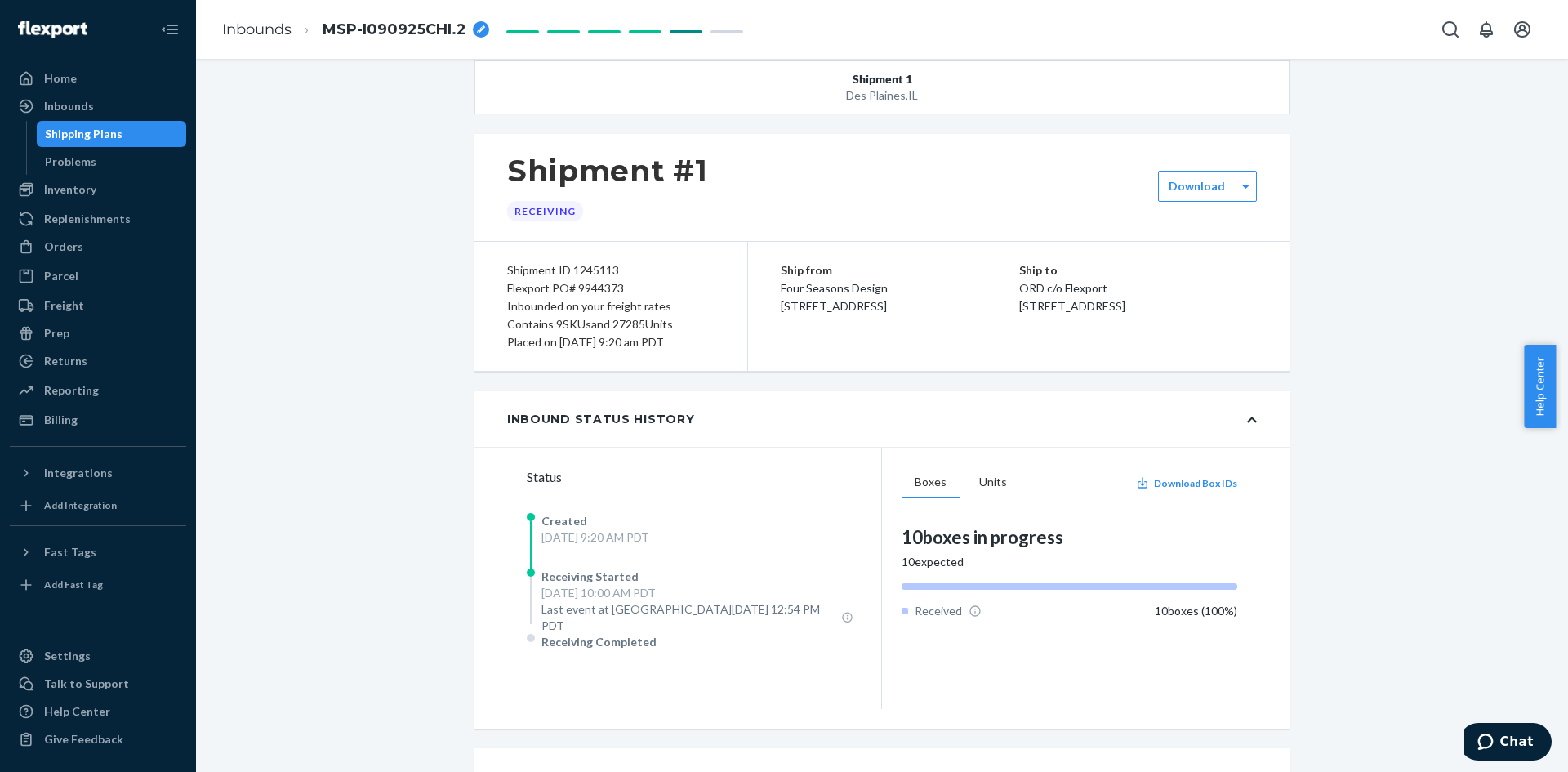
scroll to position [0, 0]
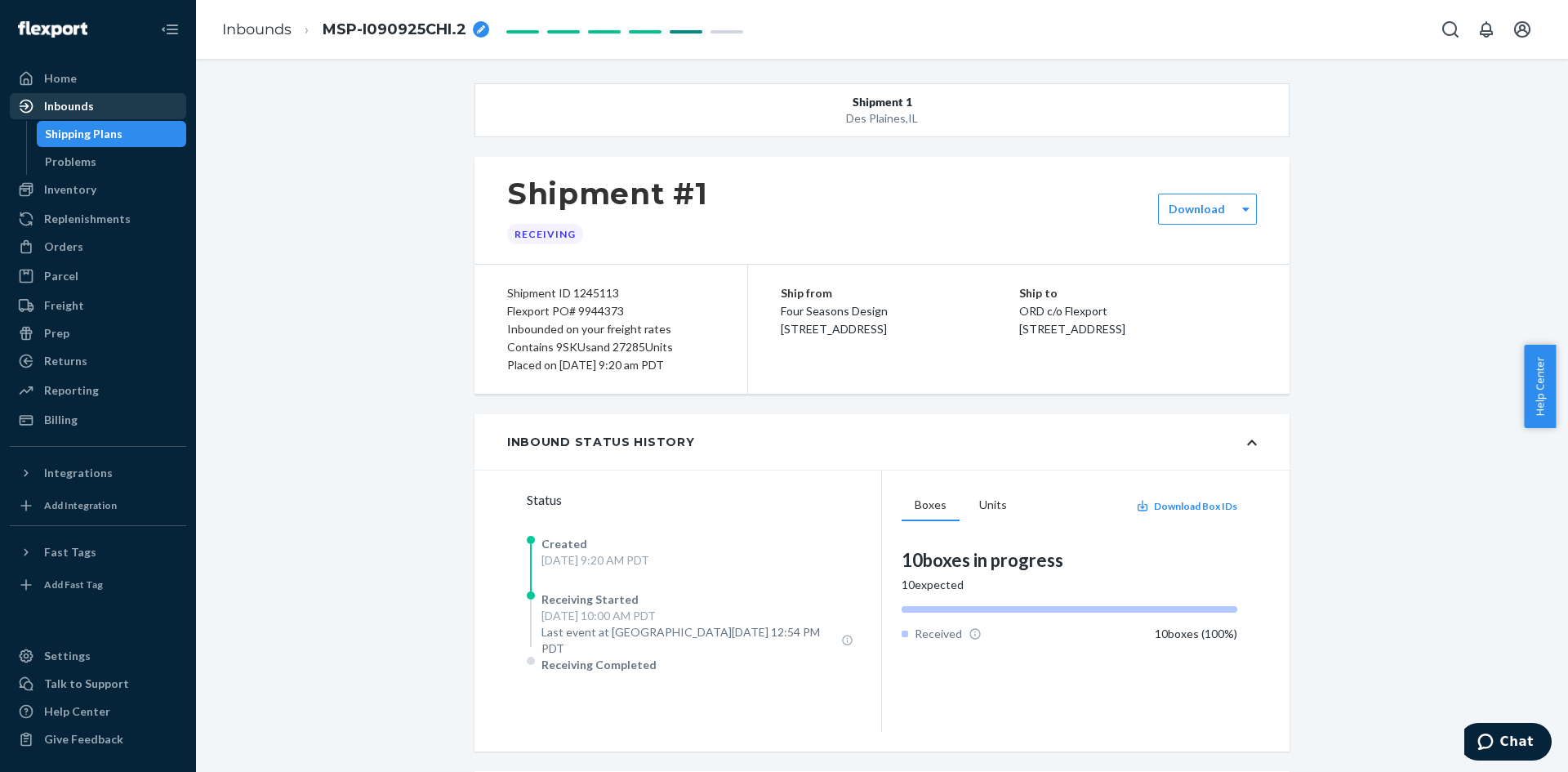
click at [103, 109] on div "Inbounds" at bounding box center [98, 106] width 173 height 23
